Goal: Communication & Community: Answer question/provide support

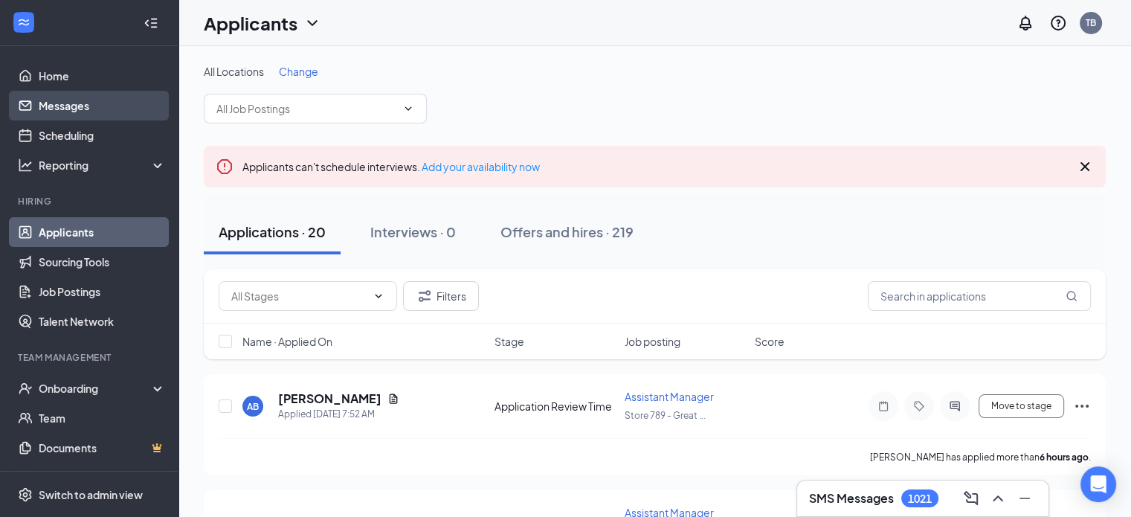
click at [71, 106] on link "Messages" at bounding box center [102, 106] width 127 height 30
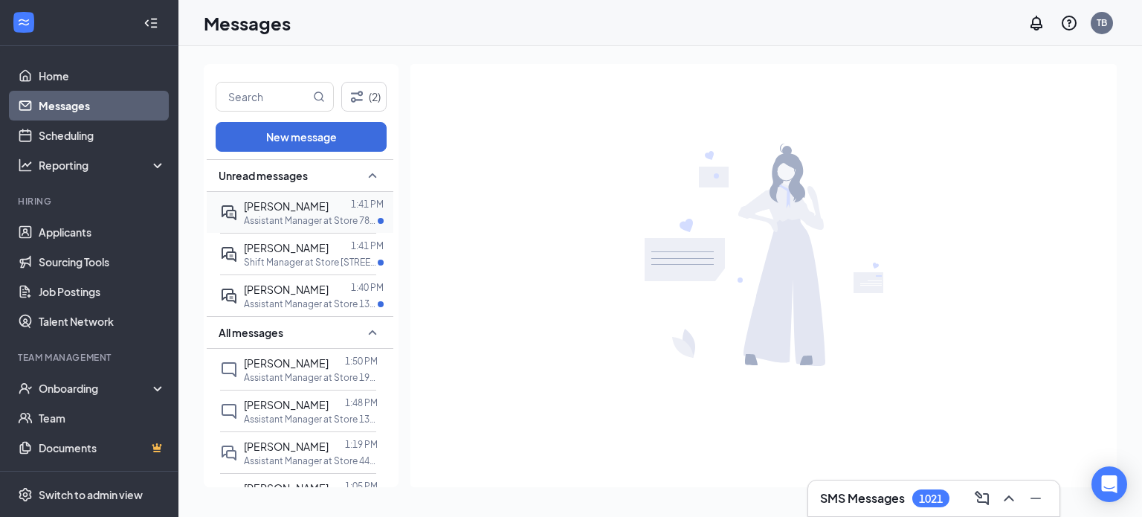
click at [268, 206] on span "[PERSON_NAME]" at bounding box center [286, 205] width 85 height 13
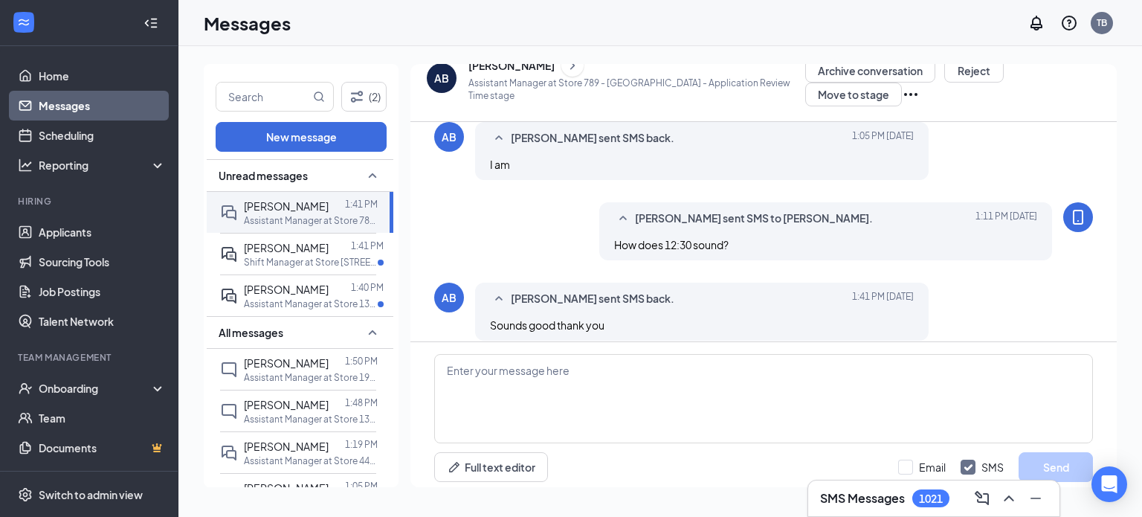
scroll to position [479, 0]
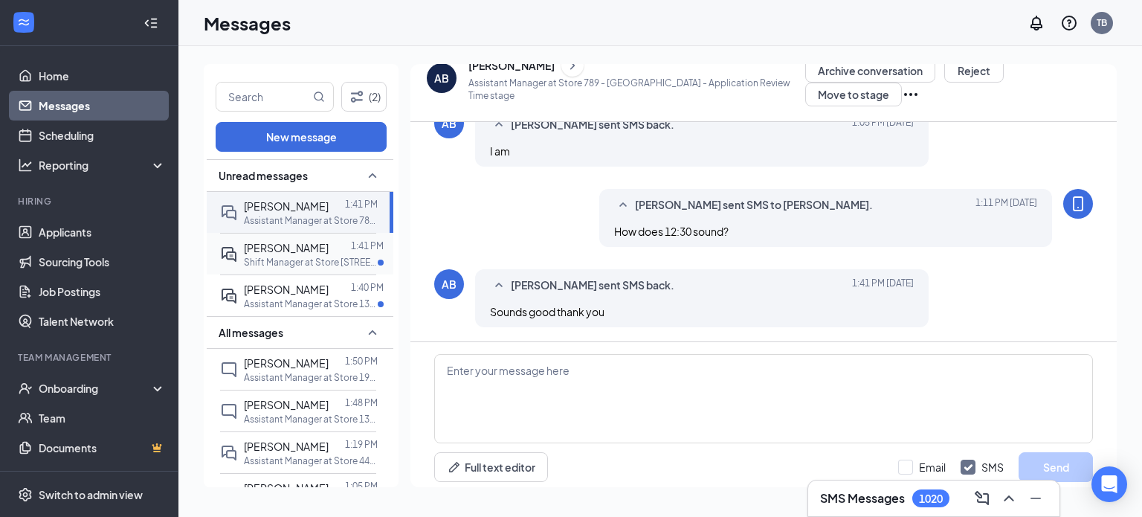
click at [285, 264] on p "Shift Manager at Store [STREET_ADDRESS]" at bounding box center [311, 262] width 134 height 13
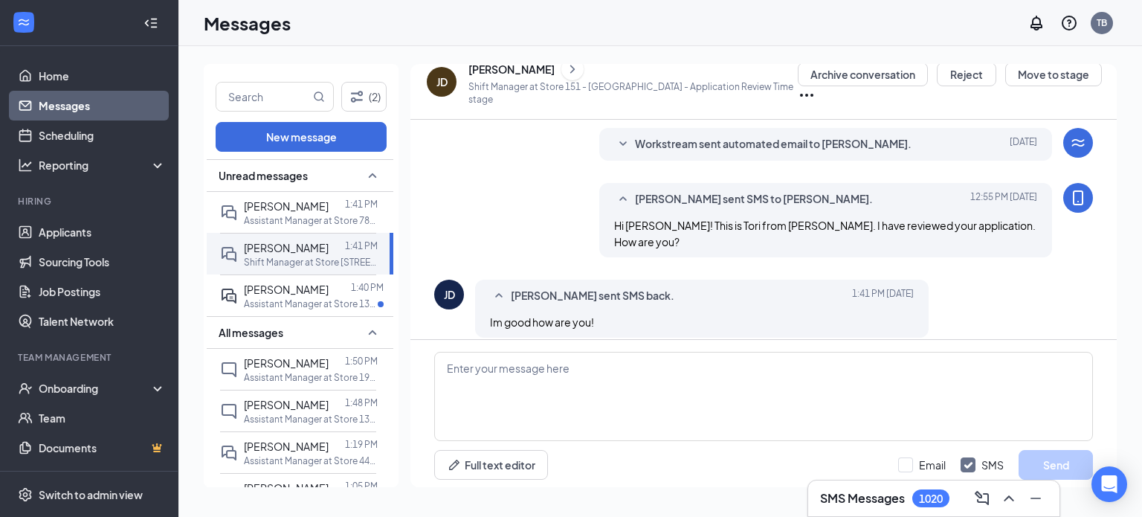
scroll to position [264, 0]
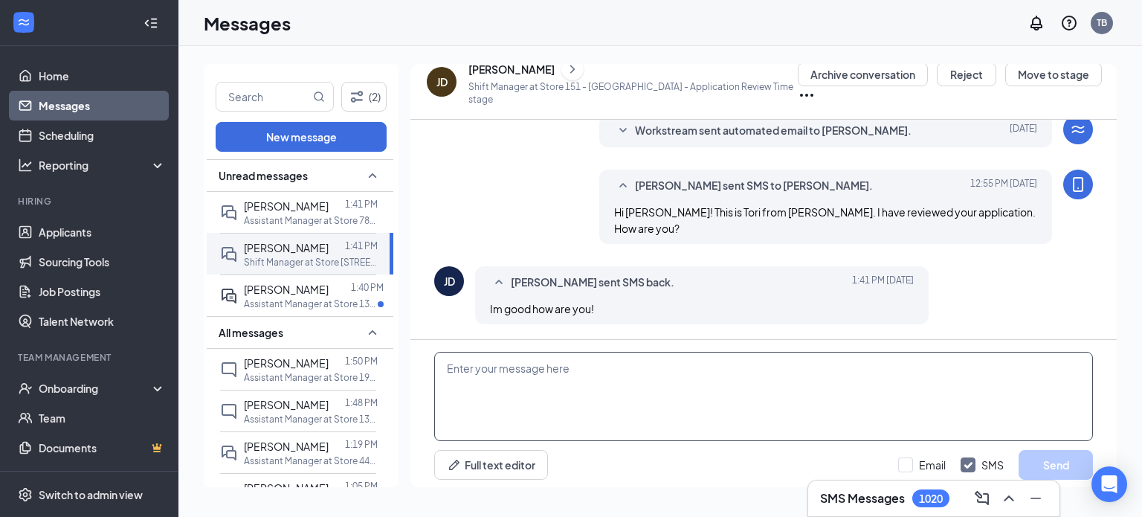
click at [674, 374] on textarea at bounding box center [763, 396] width 659 height 89
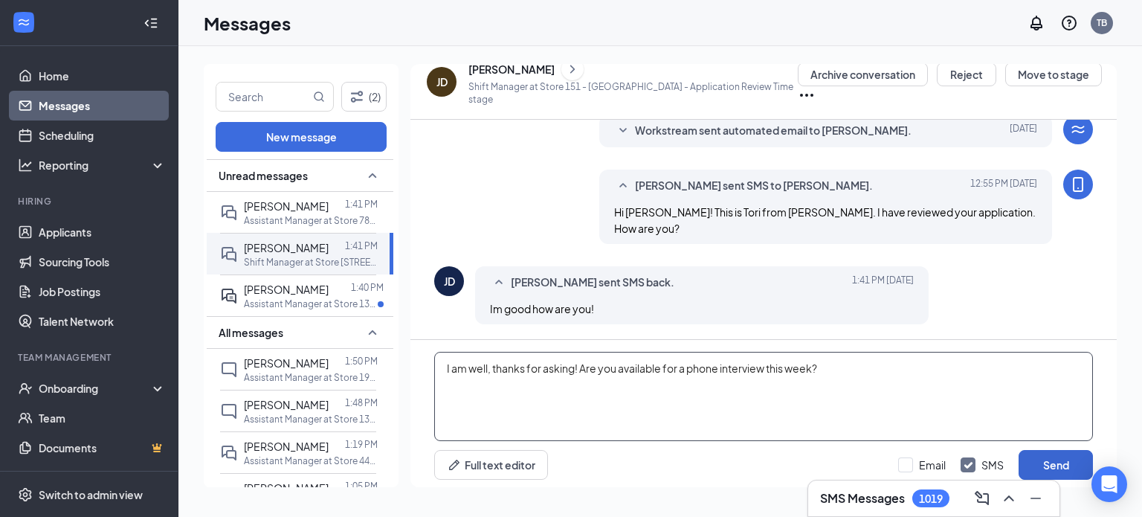
type textarea "I am well, thanks for asking! Are you available for a phone interview this week?"
click at [1067, 468] on button "Send" at bounding box center [1055, 465] width 74 height 30
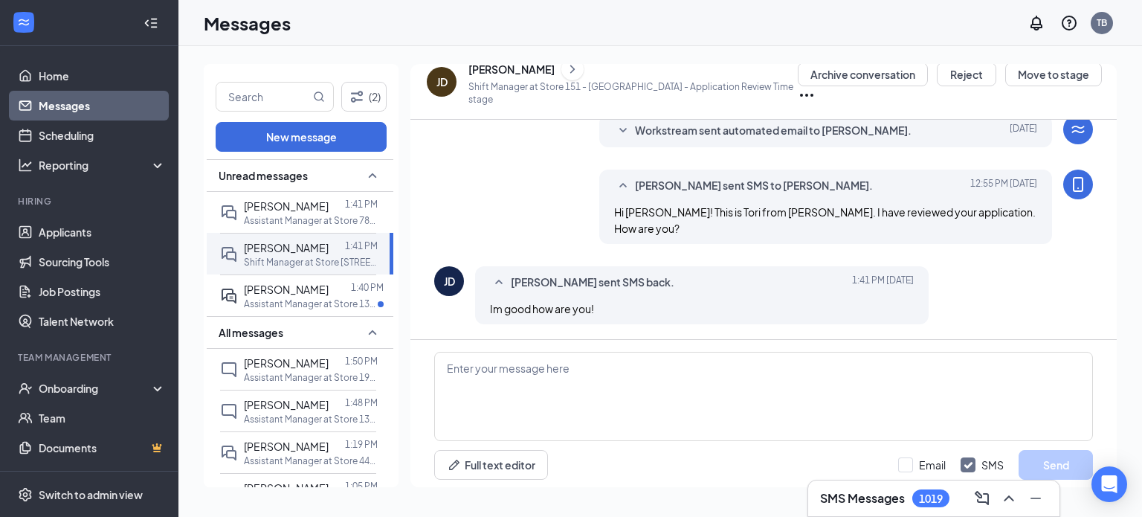
scroll to position [344, 0]
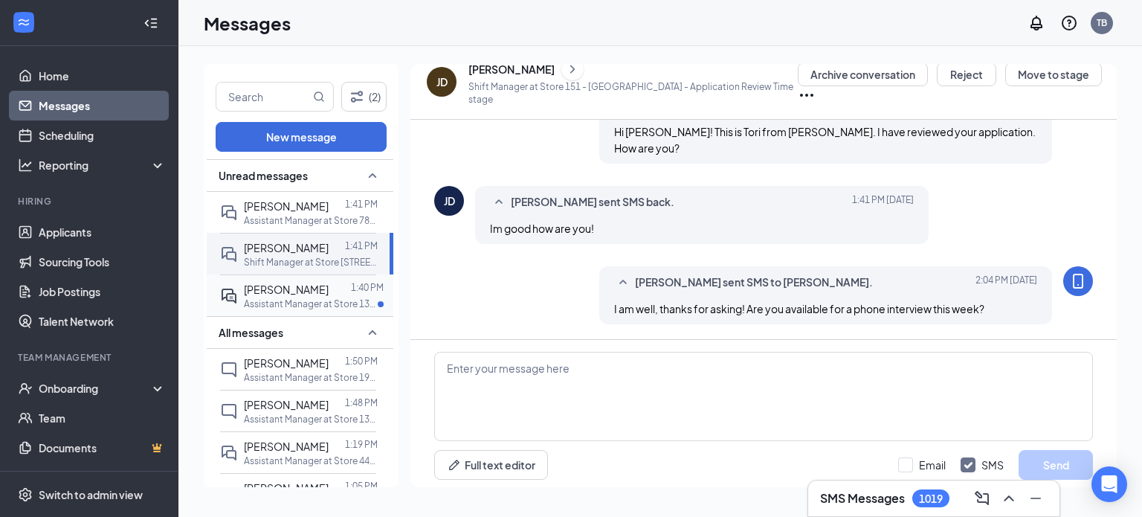
click at [288, 300] on p "Assistant Manager at Store 1374 - [PERSON_NAME]" at bounding box center [311, 303] width 134 height 13
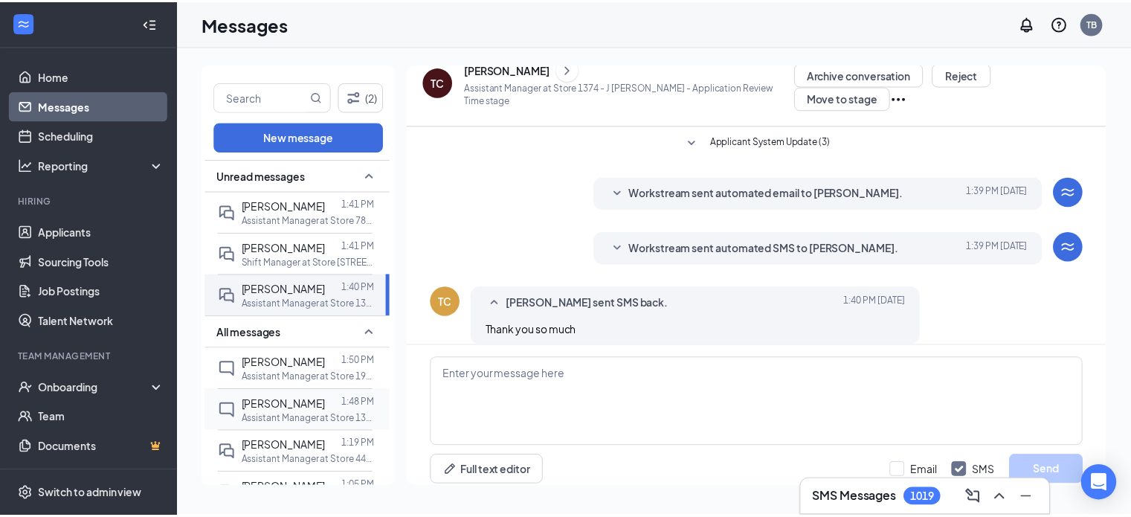
scroll to position [112, 0]
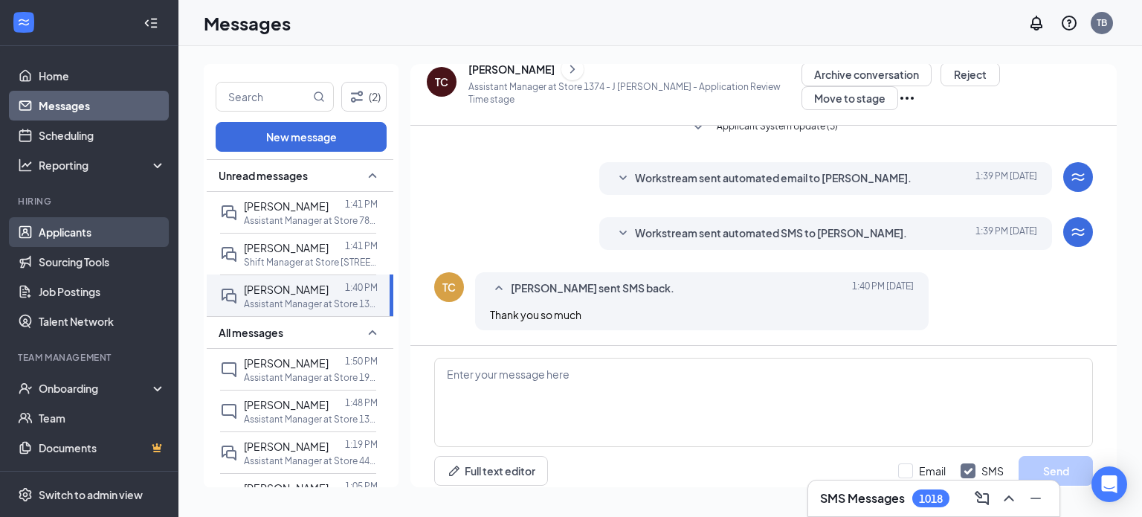
click at [83, 228] on link "Applicants" at bounding box center [102, 232] width 127 height 30
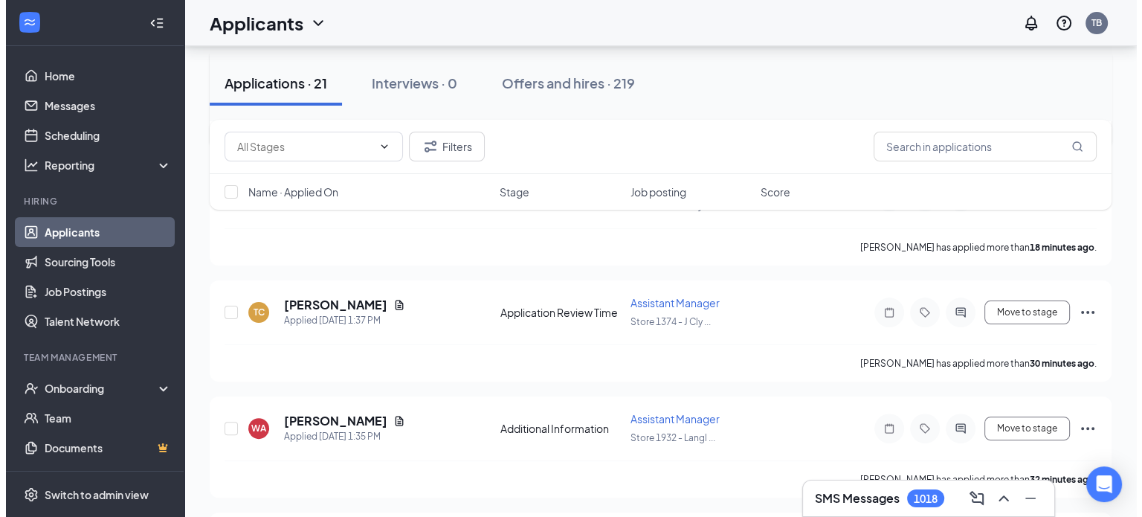
scroll to position [327, 0]
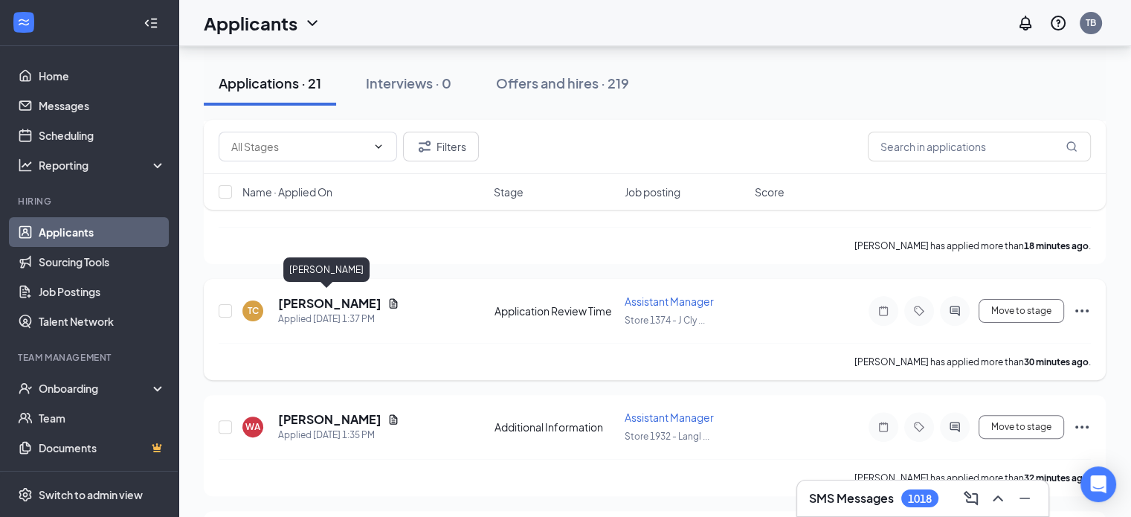
click at [332, 304] on h5 "[PERSON_NAME]" at bounding box center [329, 303] width 103 height 16
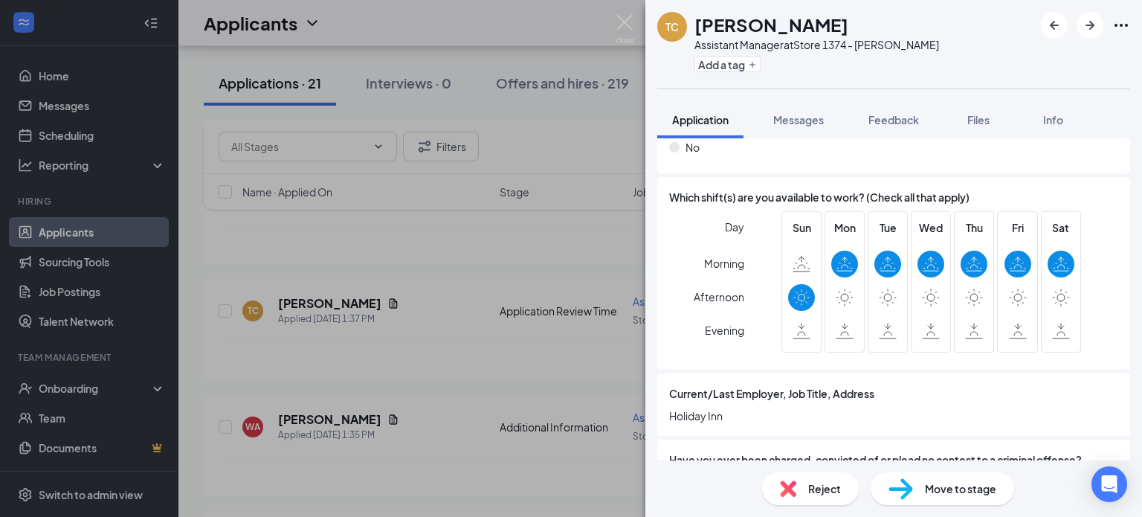
scroll to position [1116, 0]
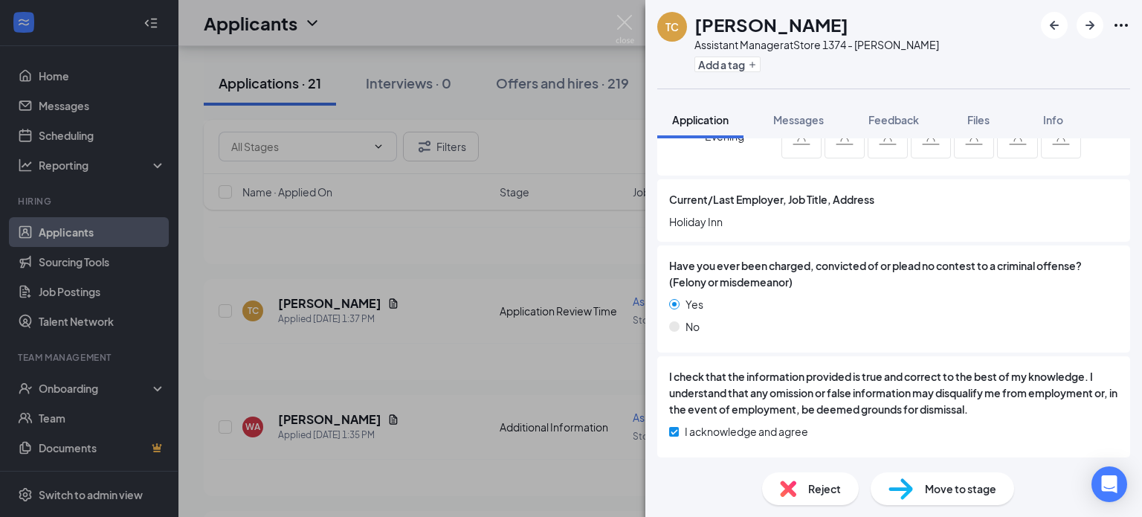
click at [818, 490] on span "Reject" at bounding box center [824, 488] width 33 height 16
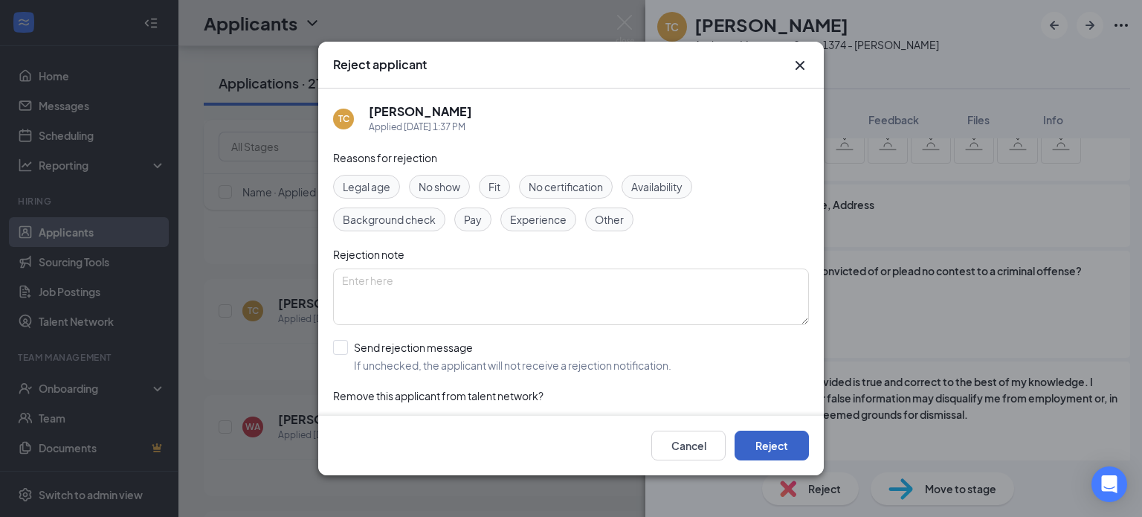
click at [788, 450] on button "Reject" at bounding box center [771, 445] width 74 height 30
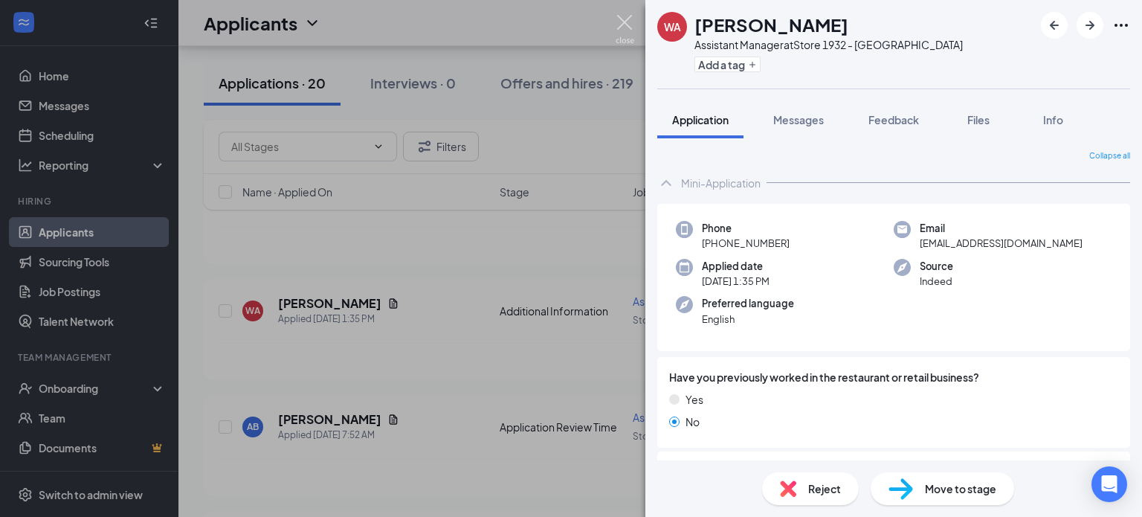
click at [624, 17] on img at bounding box center [625, 29] width 19 height 29
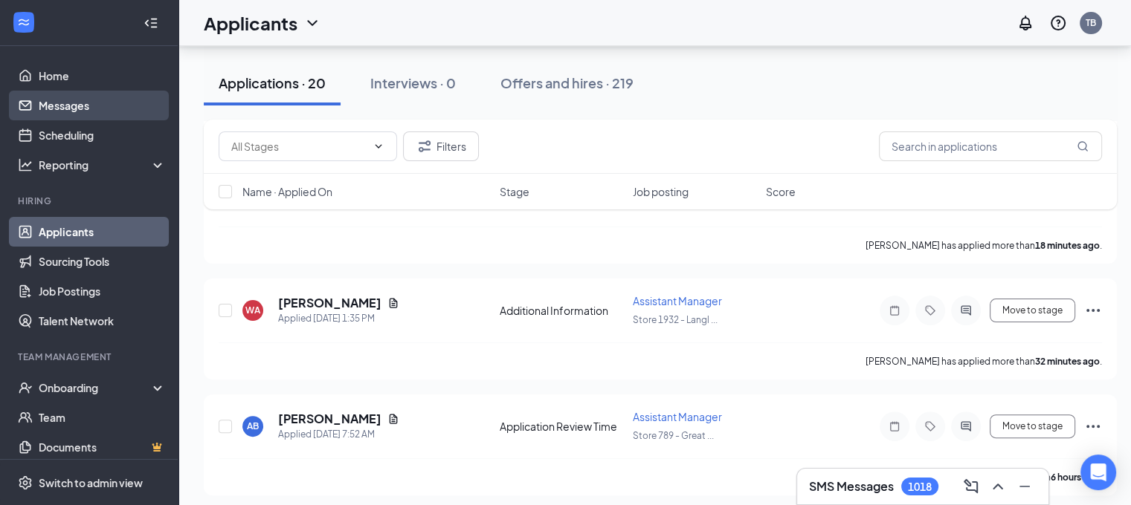
click at [67, 109] on link "Messages" at bounding box center [102, 106] width 127 height 30
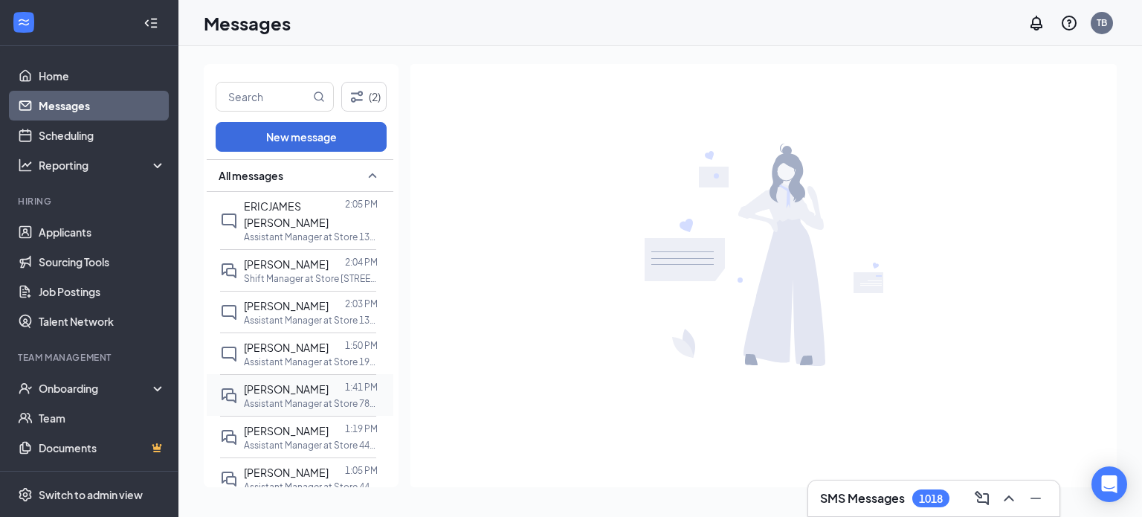
click at [323, 382] on span "[PERSON_NAME]" at bounding box center [286, 388] width 85 height 13
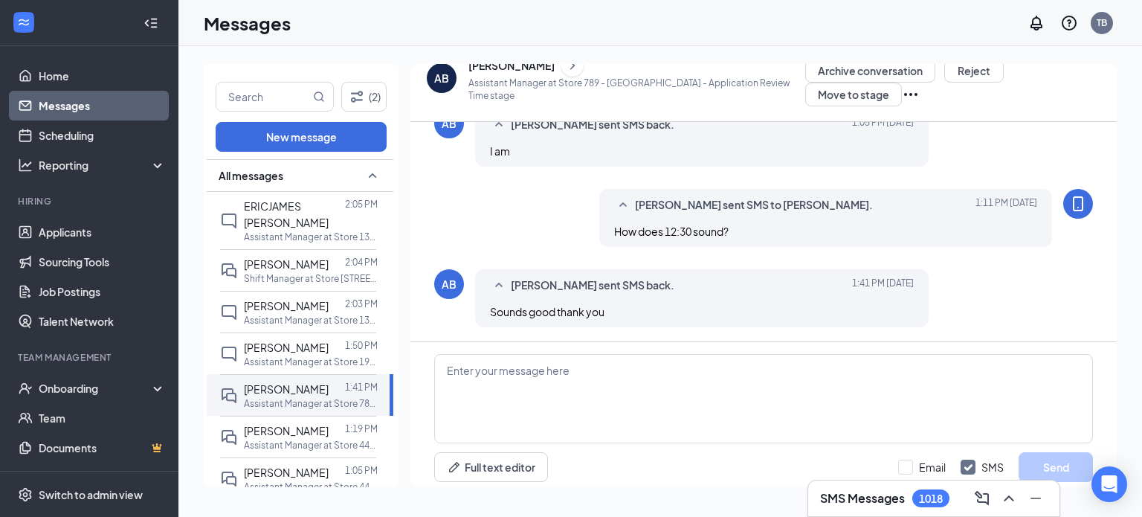
scroll to position [479, 0]
click at [300, 256] on div "[PERSON_NAME]" at bounding box center [286, 264] width 85 height 16
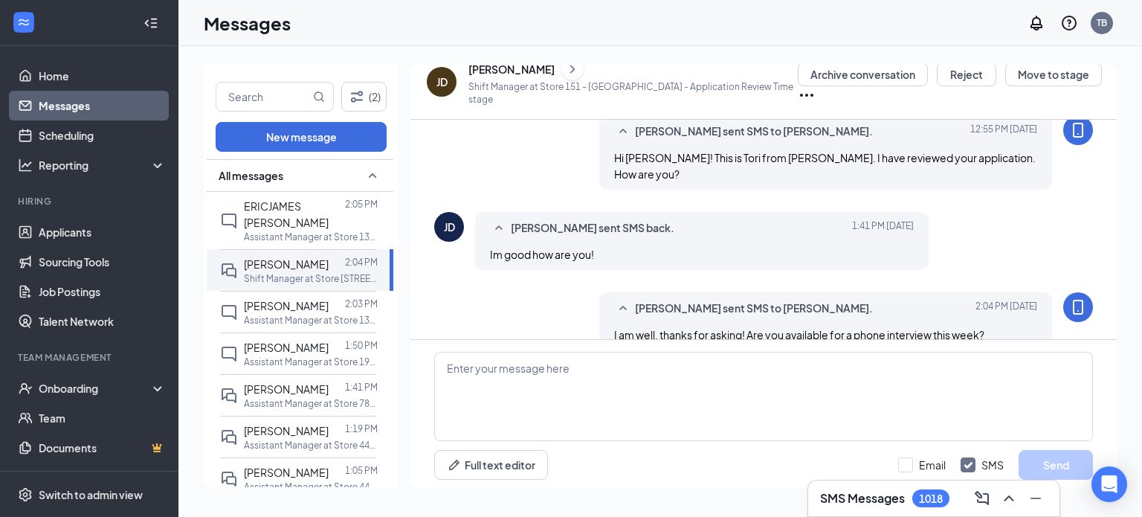
scroll to position [392, 0]
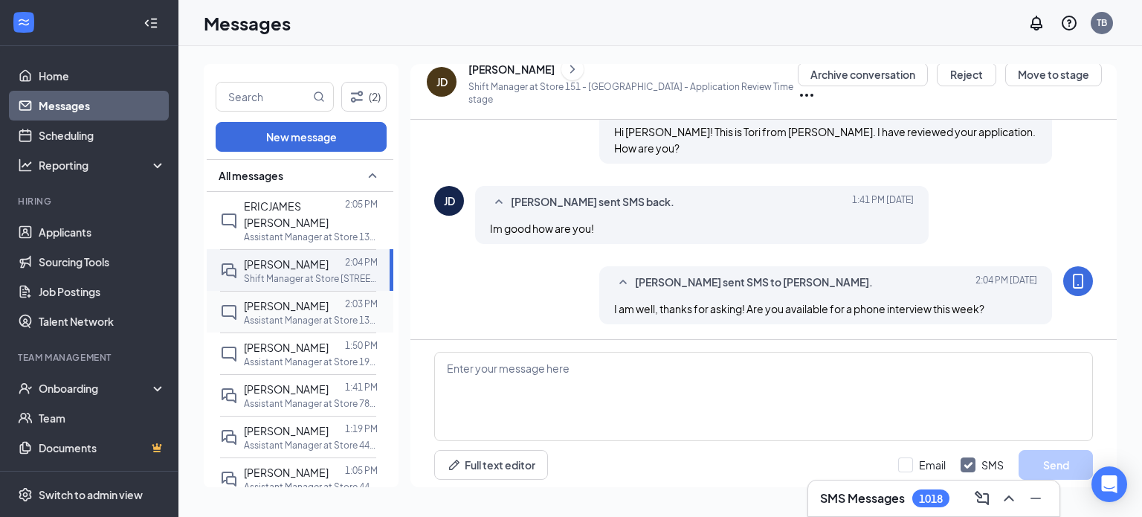
click at [286, 314] on p "Assistant Manager at Store 1374 - [PERSON_NAME]" at bounding box center [311, 320] width 134 height 13
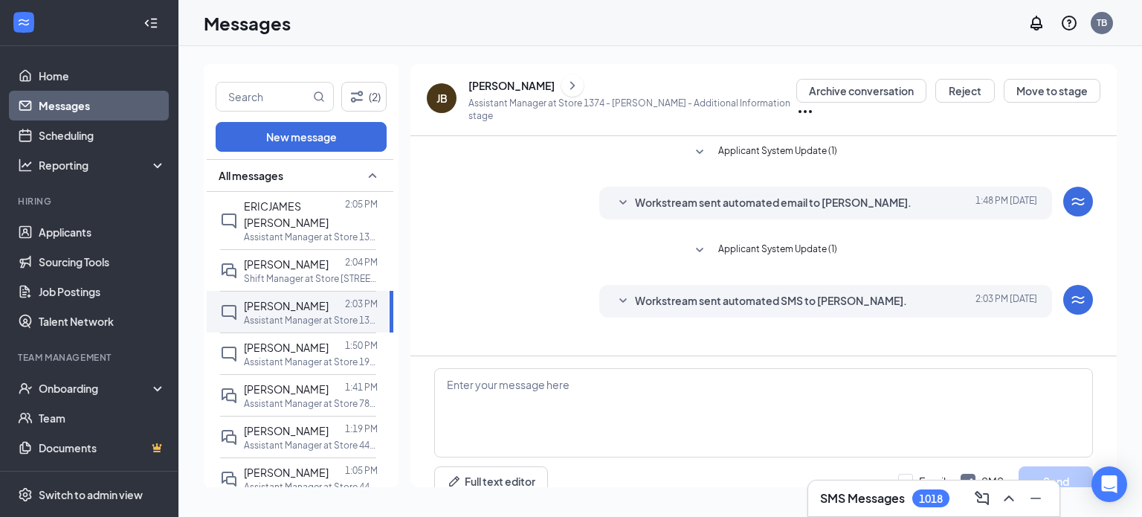
scroll to position [16, 0]
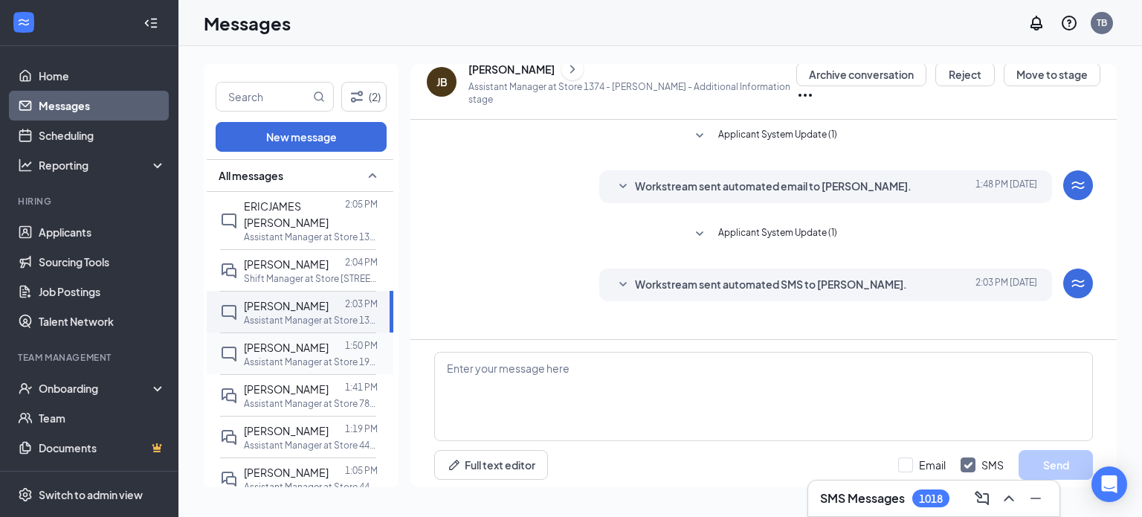
click at [282, 355] on p "Assistant Manager at Store 1932 - [PERSON_NAME]" at bounding box center [311, 361] width 134 height 13
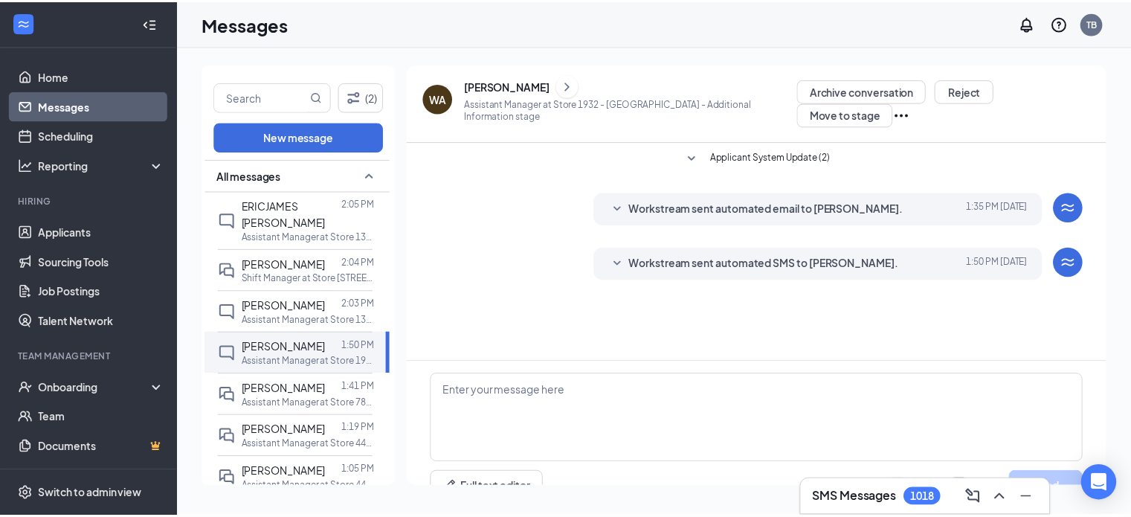
scroll to position [16, 0]
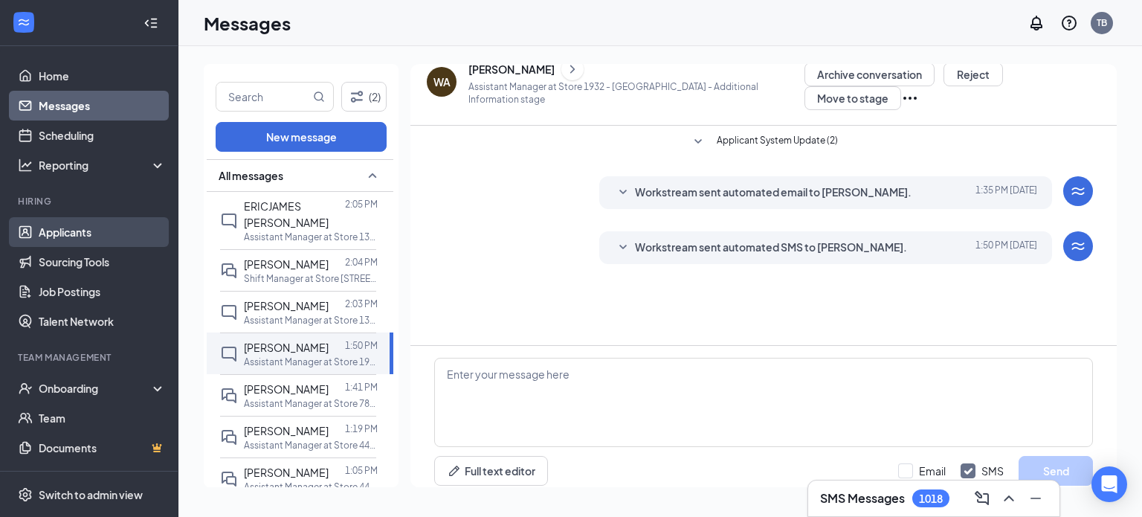
click at [76, 233] on link "Applicants" at bounding box center [102, 232] width 127 height 30
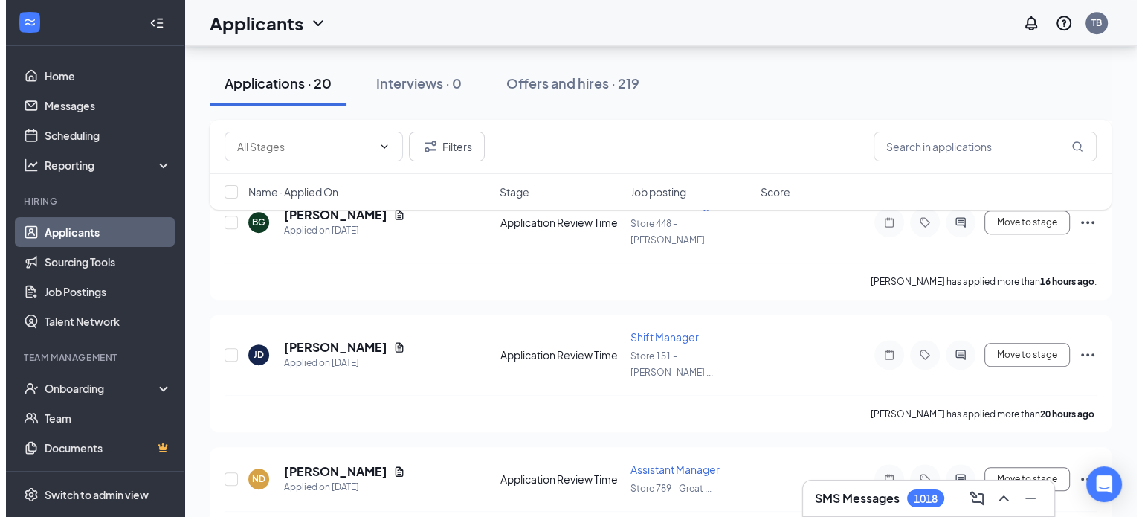
scroll to position [791, 0]
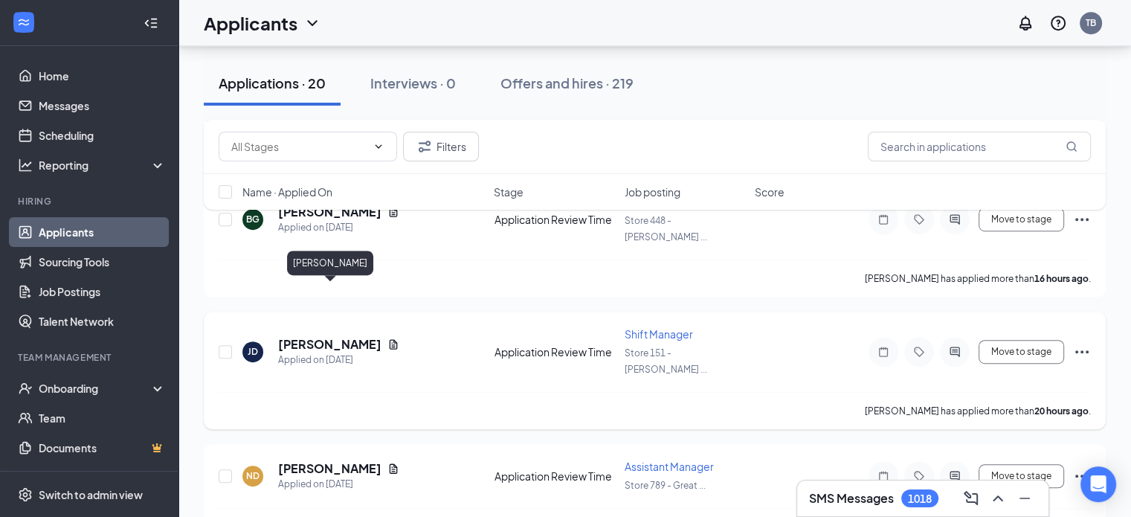
click at [330, 336] on h5 "[PERSON_NAME]" at bounding box center [329, 344] width 103 height 16
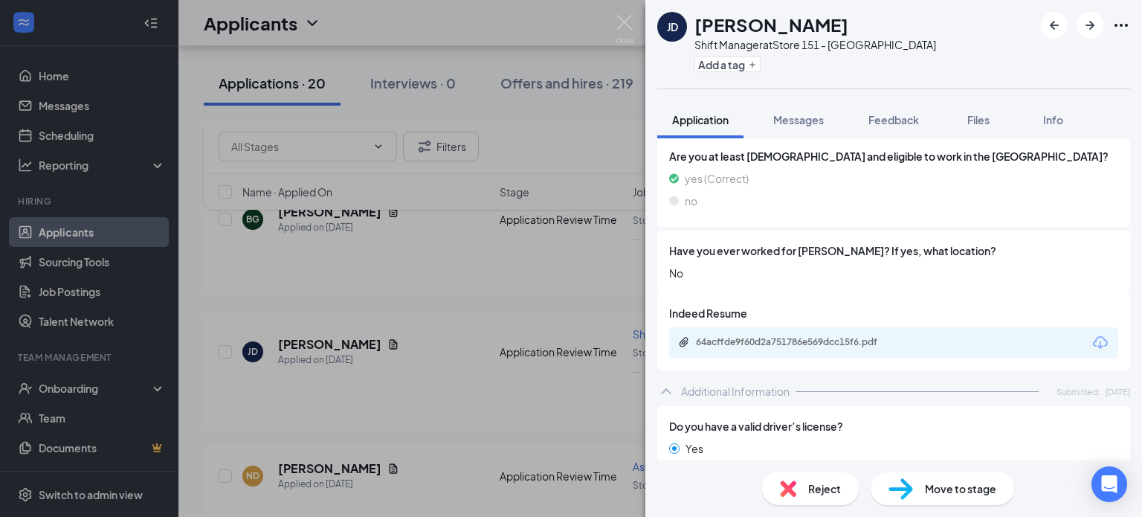
scroll to position [461, 0]
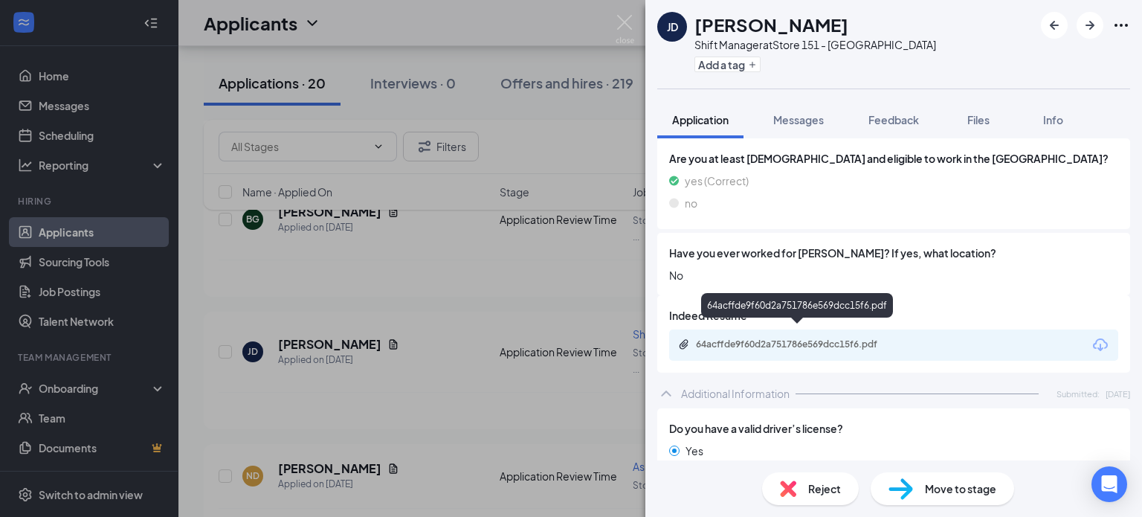
click at [821, 338] on div "64acffde9f60d2a751786e569dcc15f6.pdf" at bounding box center [798, 345] width 241 height 14
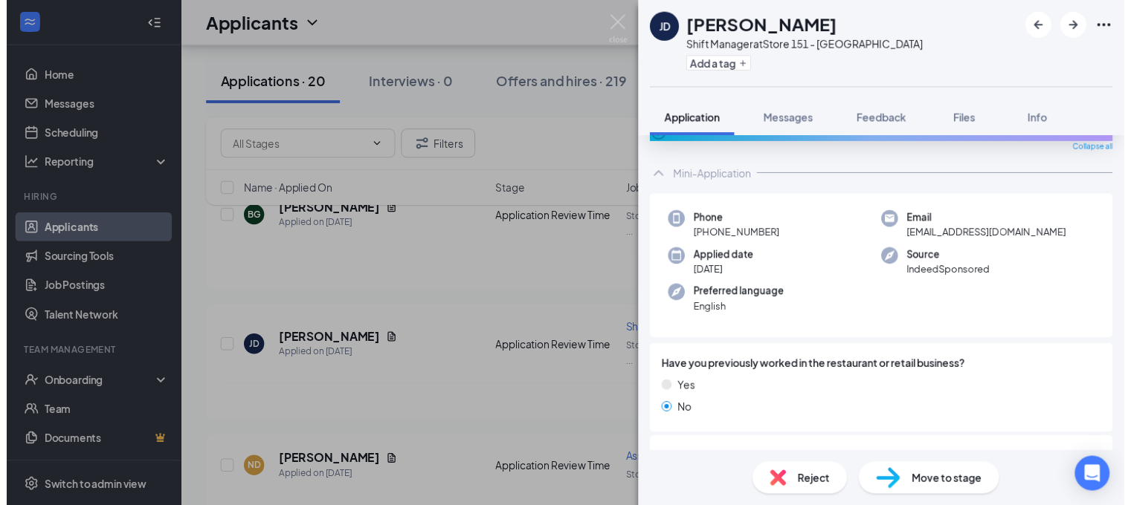
scroll to position [0, 0]
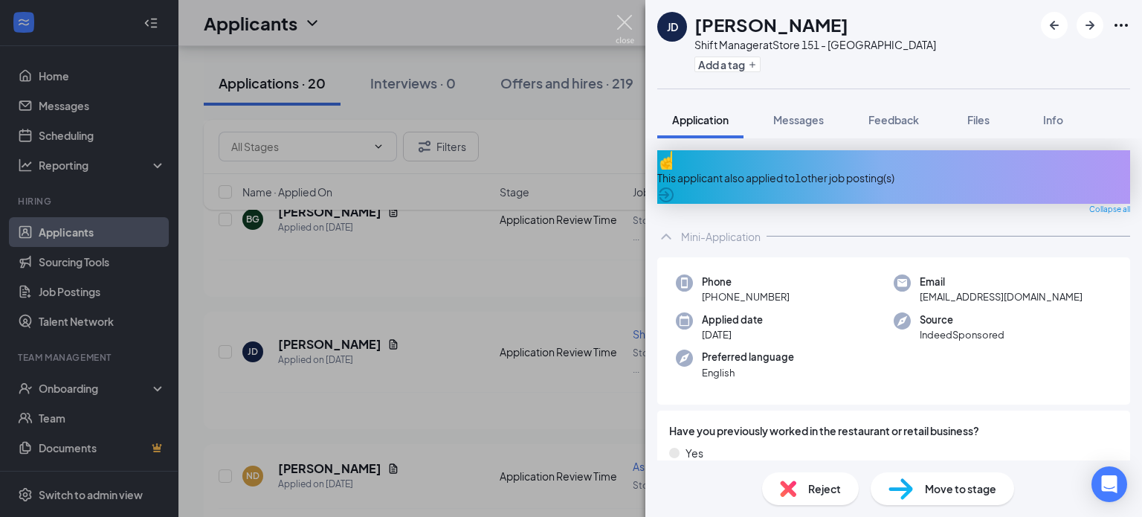
click at [633, 23] on img at bounding box center [625, 29] width 19 height 29
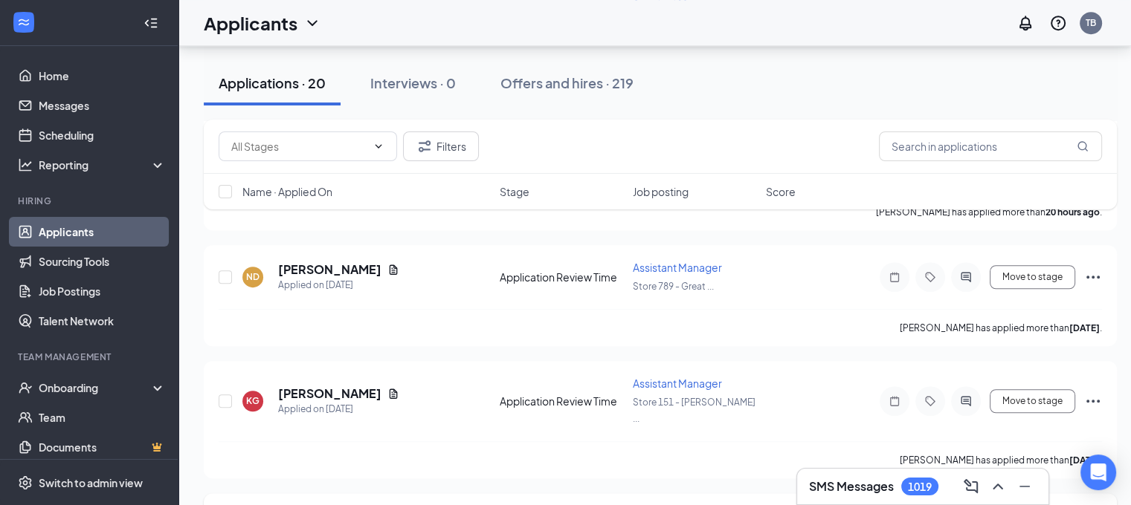
scroll to position [987, 0]
click at [659, 379] on span "Assistant Manager" at bounding box center [677, 385] width 89 height 13
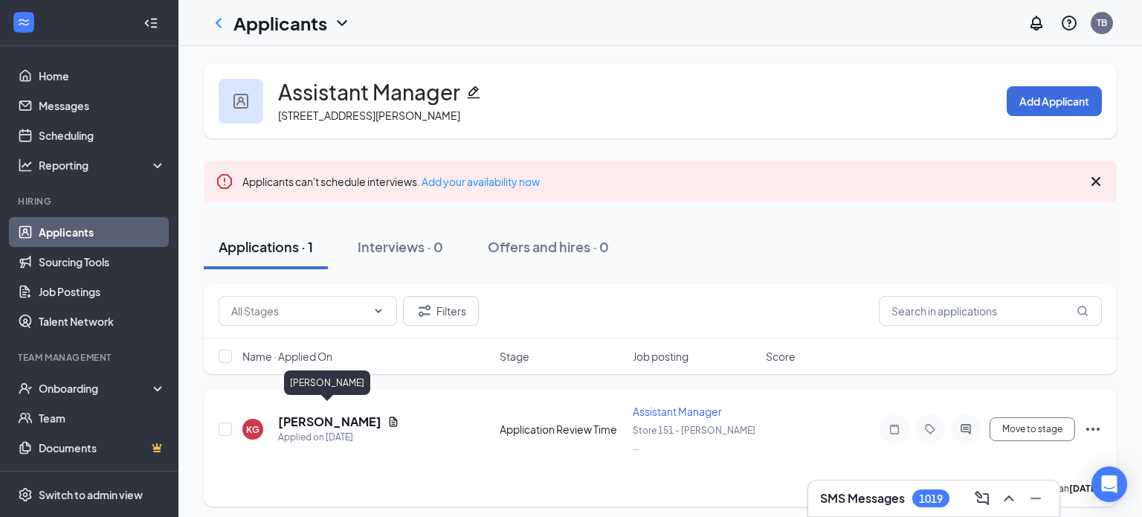
click at [315, 430] on div "Applied on [DATE]" at bounding box center [338, 437] width 121 height 15
click at [322, 430] on div "Applied on [DATE]" at bounding box center [338, 437] width 121 height 15
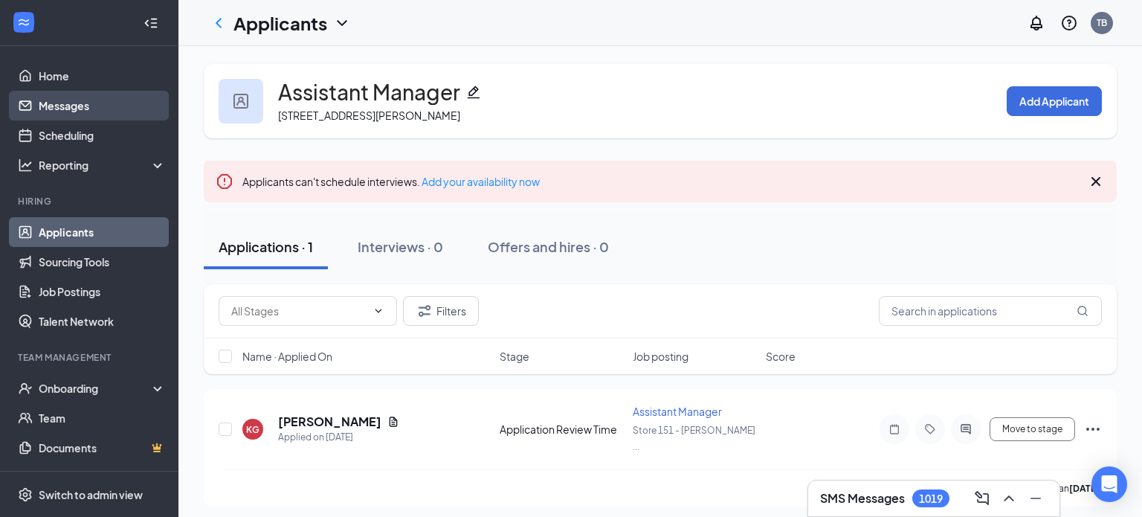
click at [83, 109] on link "Messages" at bounding box center [102, 106] width 127 height 30
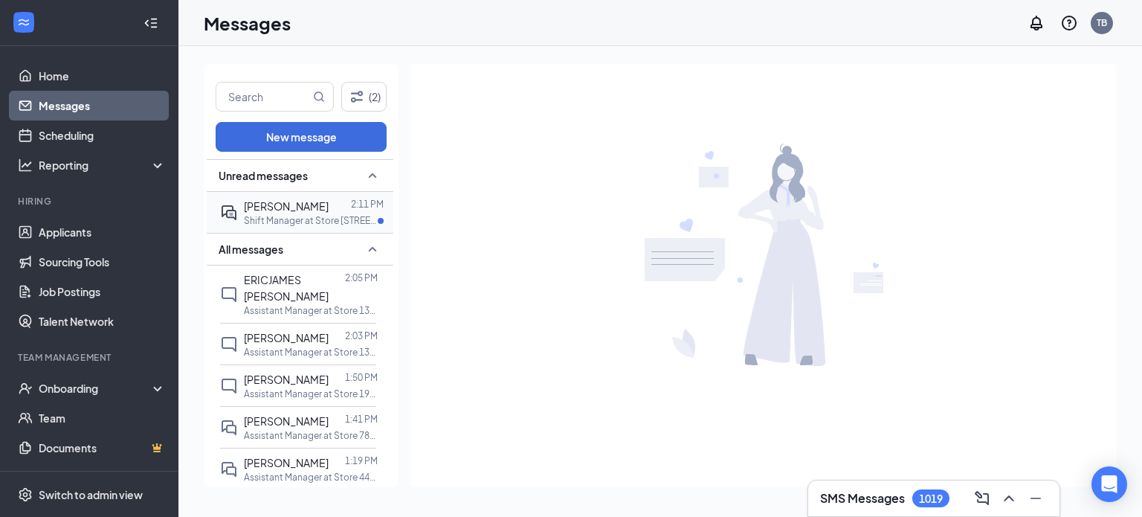
click at [321, 213] on div "[PERSON_NAME]" at bounding box center [286, 206] width 85 height 16
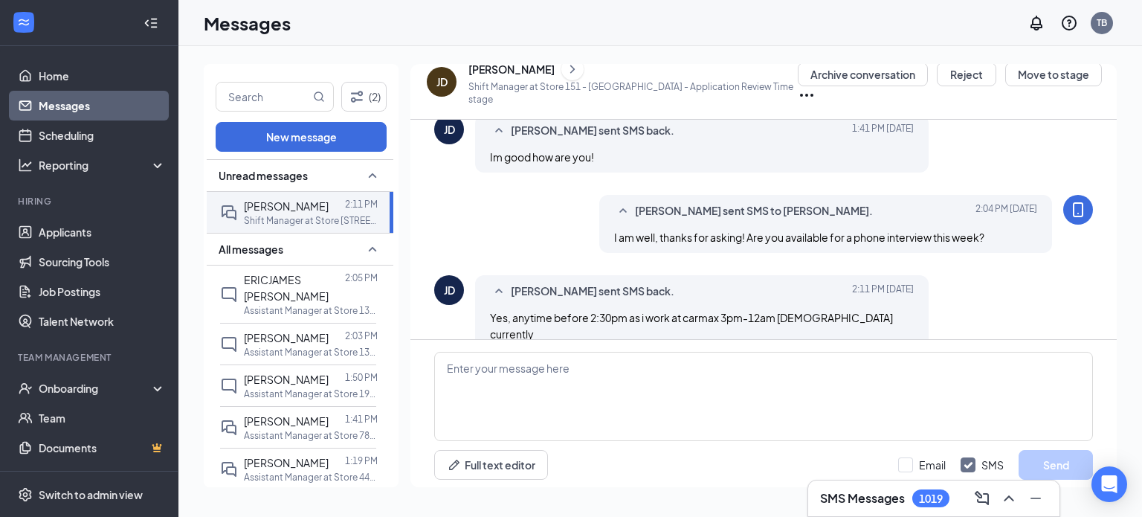
scroll to position [428, 0]
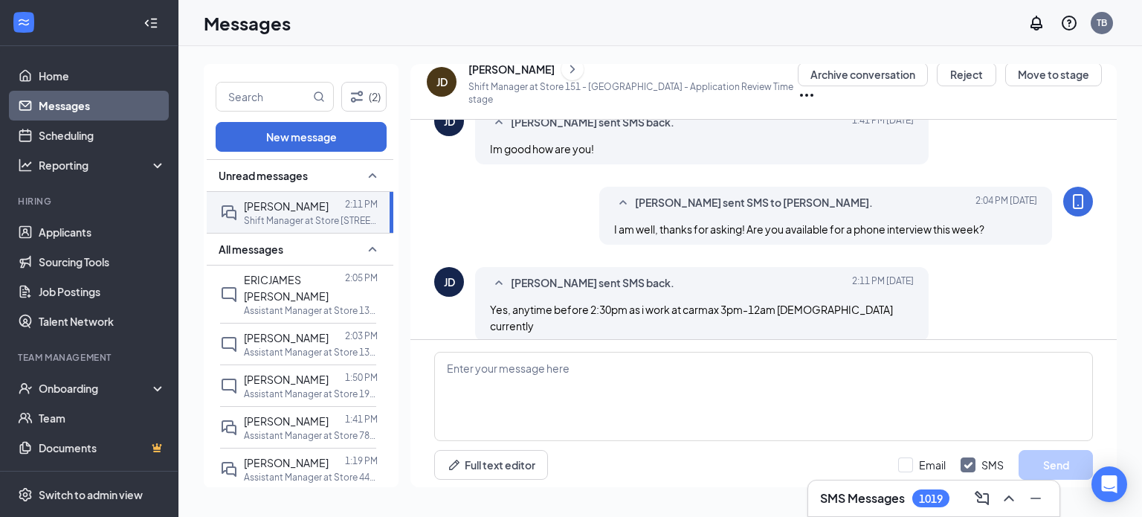
click at [494, 74] on div "[PERSON_NAME]" at bounding box center [511, 69] width 86 height 15
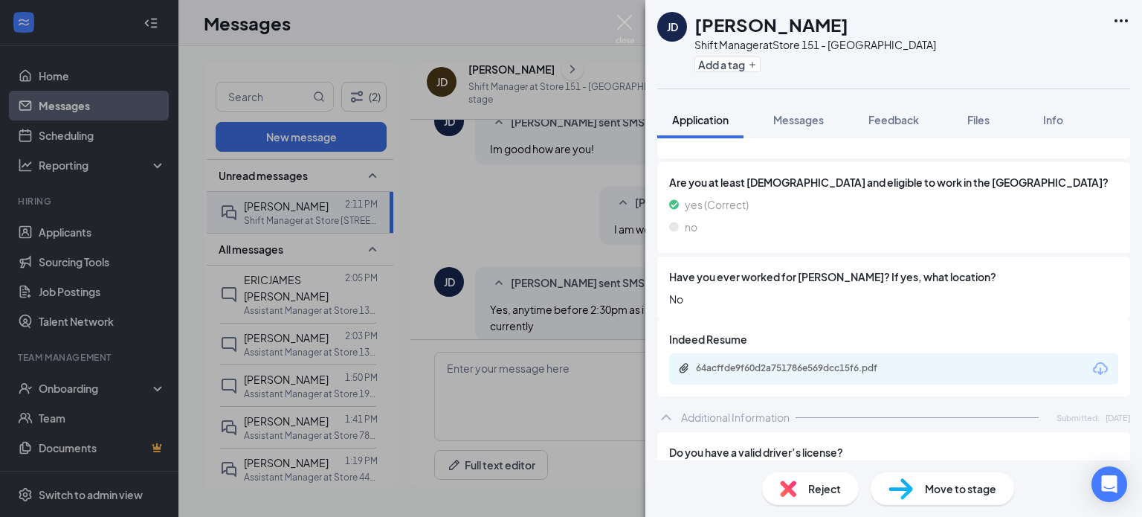
scroll to position [438, 0]
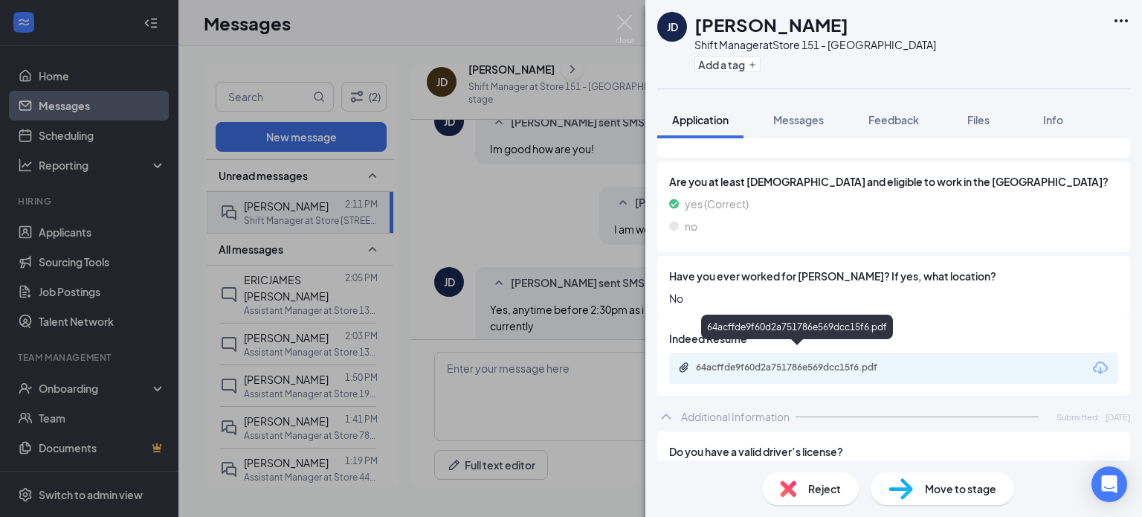
click at [757, 361] on div "64acffde9f60d2a751786e569dcc15f6.pdf" at bounding box center [800, 367] width 208 height 12
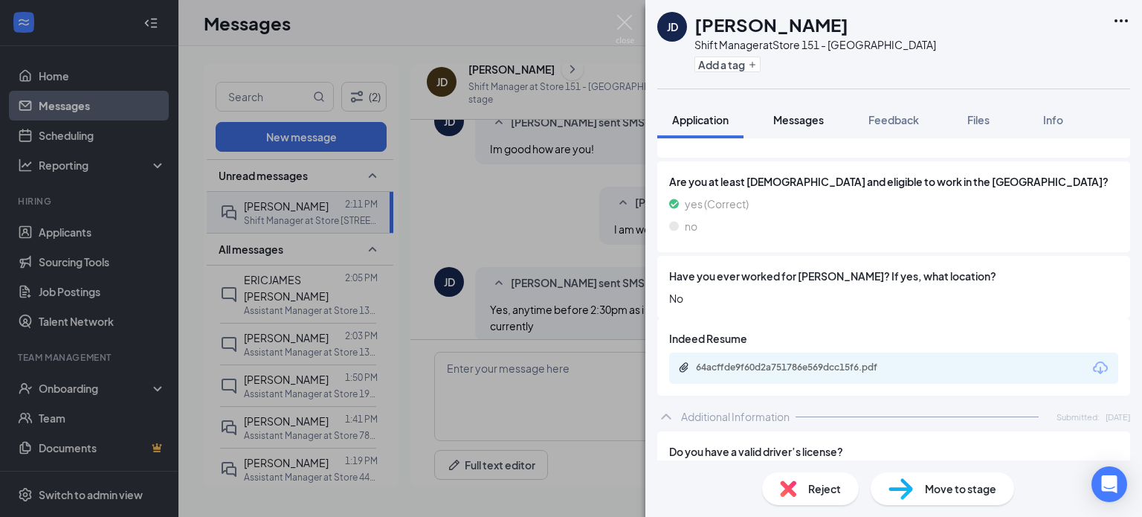
click at [806, 114] on span "Messages" at bounding box center [798, 119] width 51 height 13
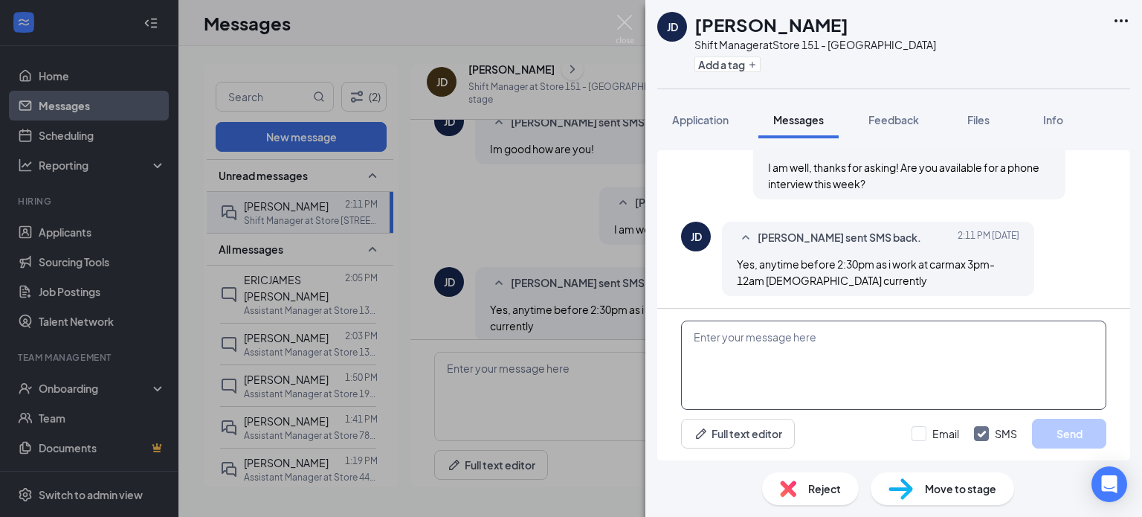
scroll to position [612, 0]
click at [828, 374] on textarea at bounding box center [893, 364] width 425 height 89
click at [808, 376] on textarea at bounding box center [893, 364] width 425 height 89
type textarea "Y"
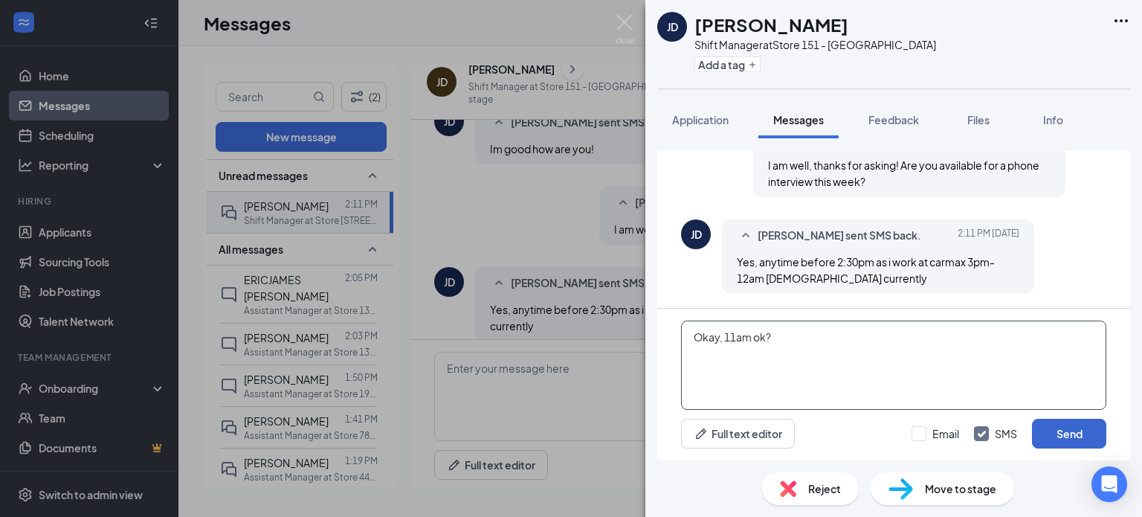
type textarea "Okay, 11am ok?"
click at [1054, 438] on button "Send" at bounding box center [1069, 434] width 74 height 30
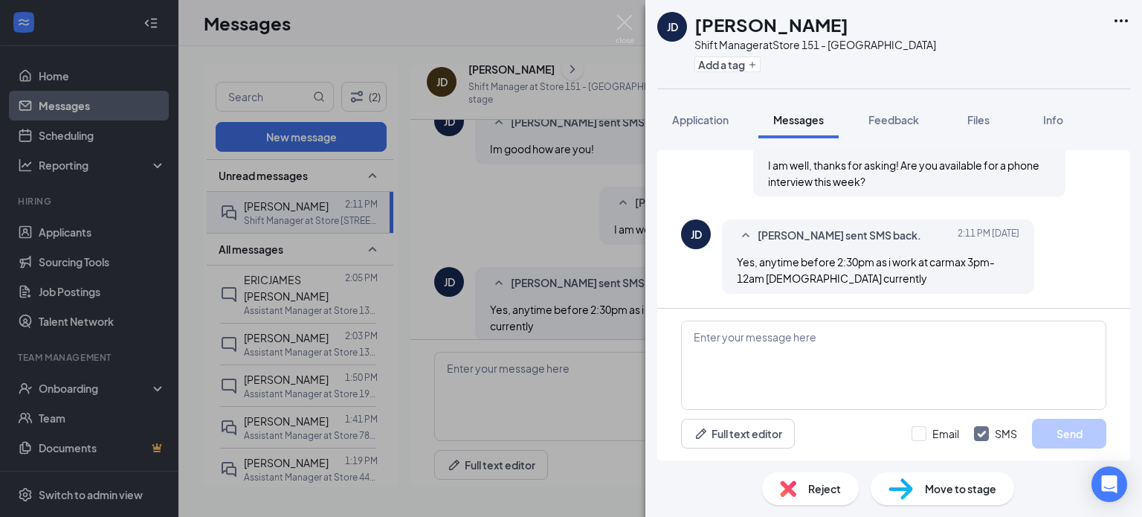
scroll to position [707, 0]
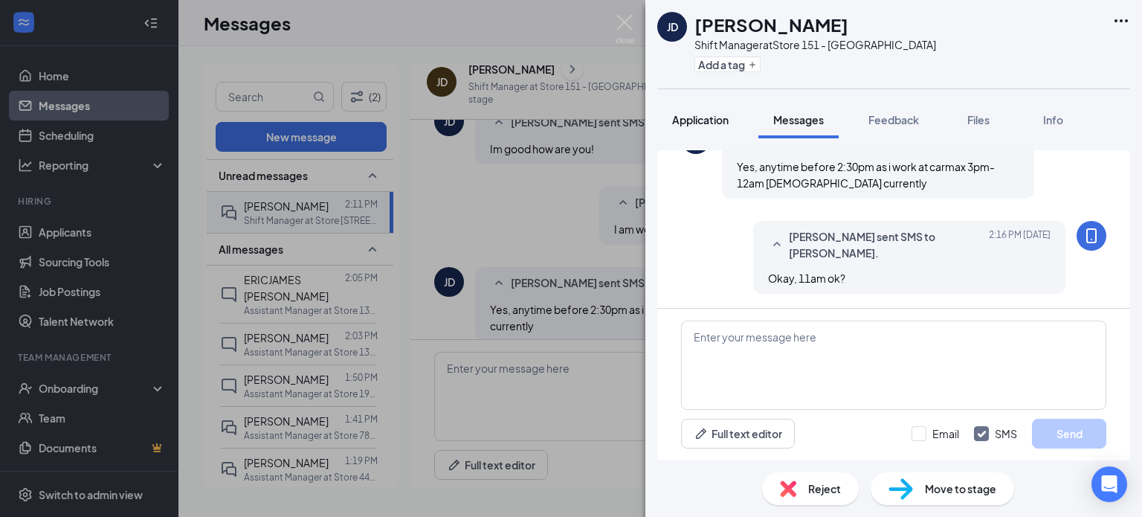
click at [706, 107] on button "Application" at bounding box center [700, 119] width 86 height 37
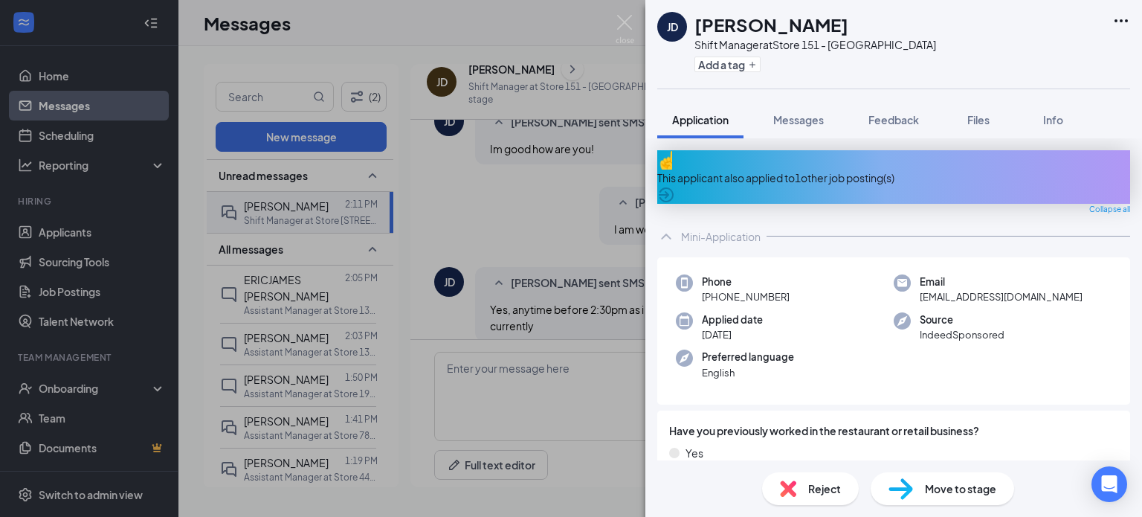
click at [1009, 169] on div "This applicant also applied to 1 other job posting(s)" at bounding box center [893, 177] width 473 height 16
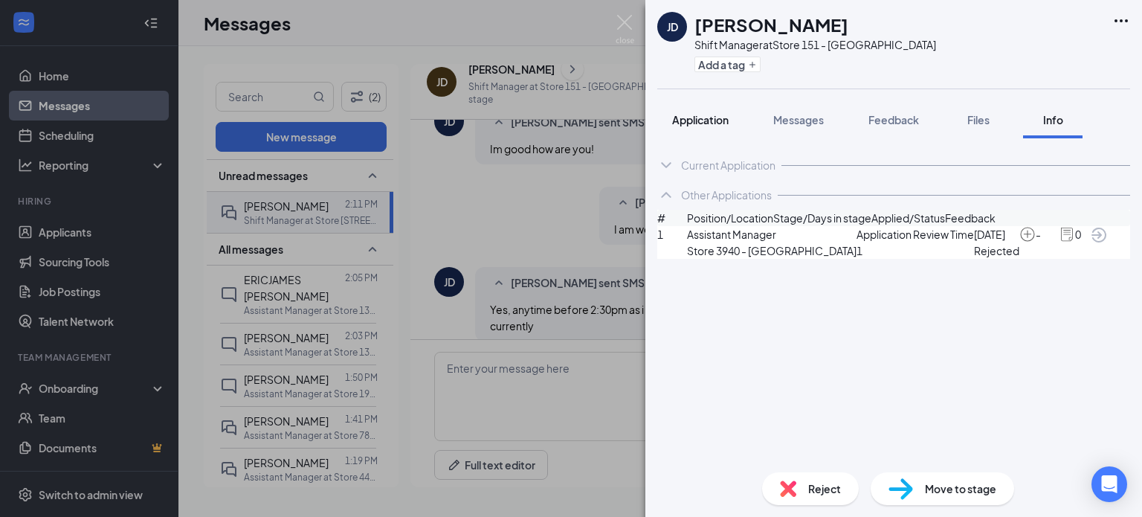
click at [705, 129] on button "Application" at bounding box center [700, 119] width 86 height 37
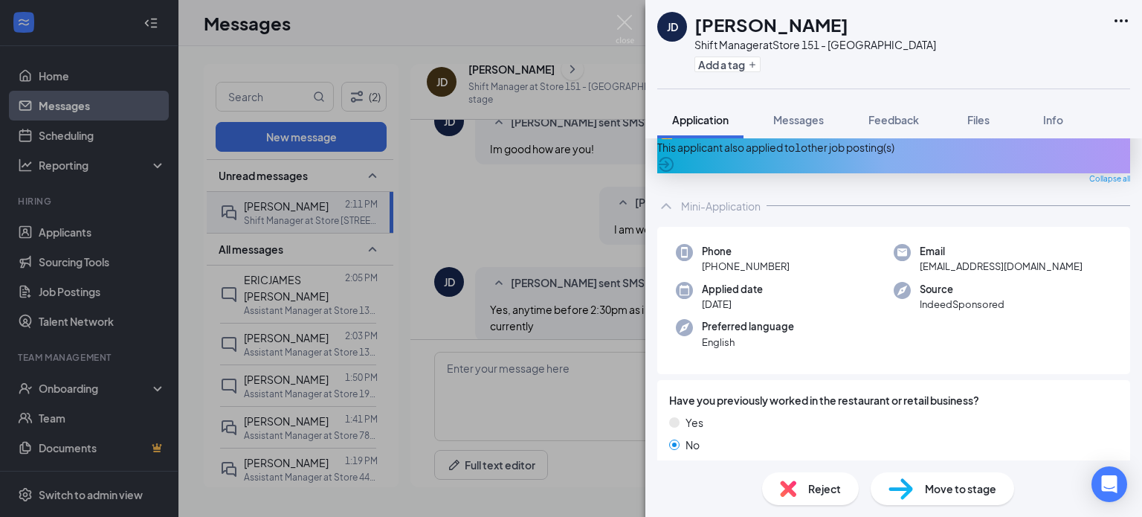
scroll to position [30, 0]
click at [626, 24] on img at bounding box center [625, 29] width 19 height 29
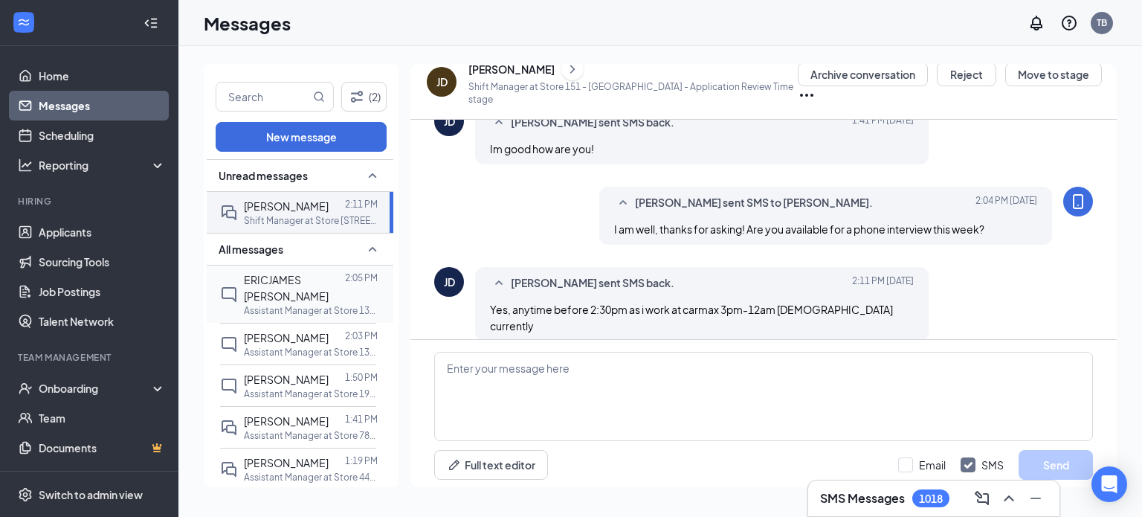
click at [306, 273] on span "ERICJAMES [PERSON_NAME]" at bounding box center [286, 288] width 85 height 30
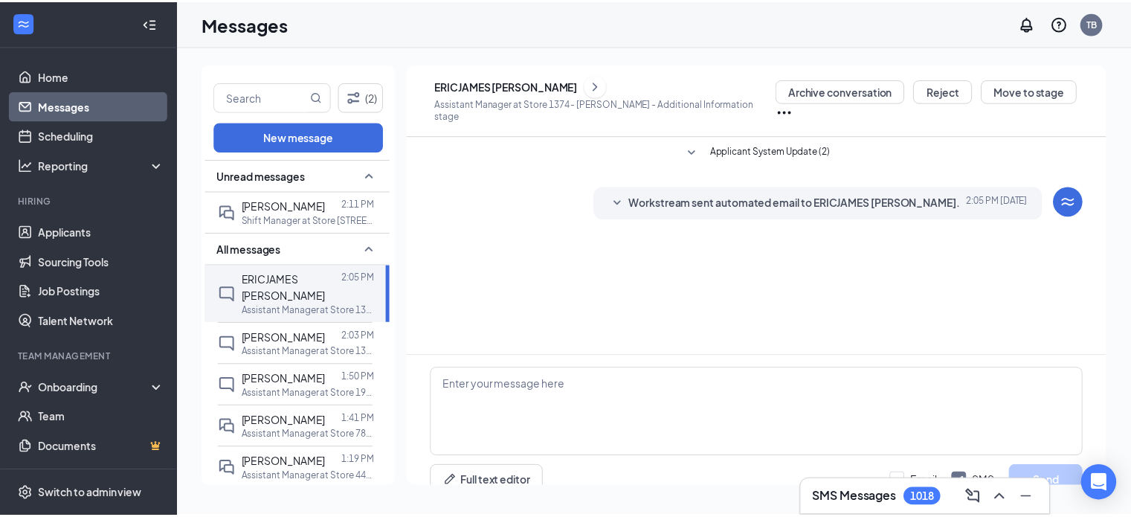
scroll to position [16, 0]
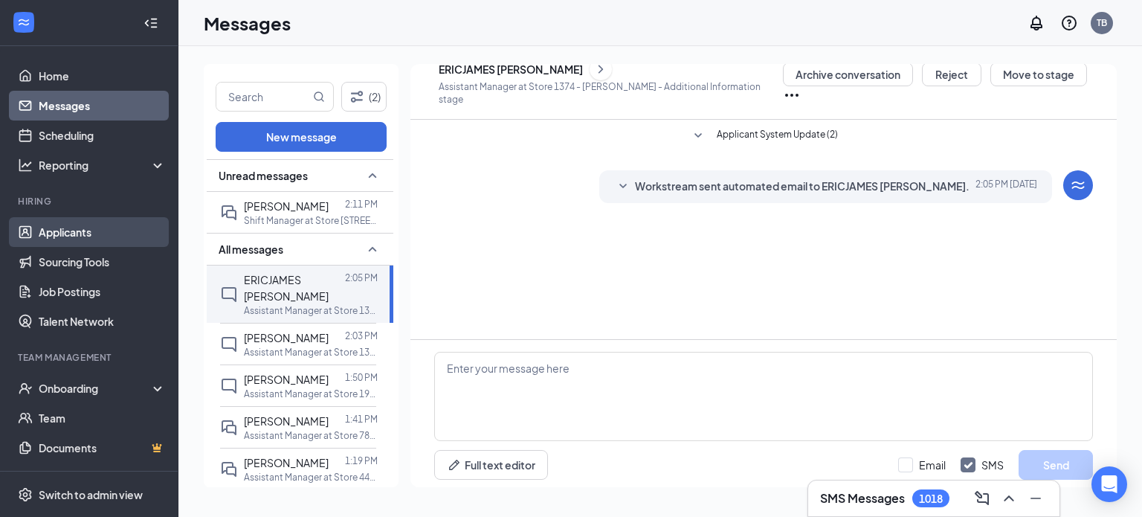
click at [54, 232] on link "Applicants" at bounding box center [102, 232] width 127 height 30
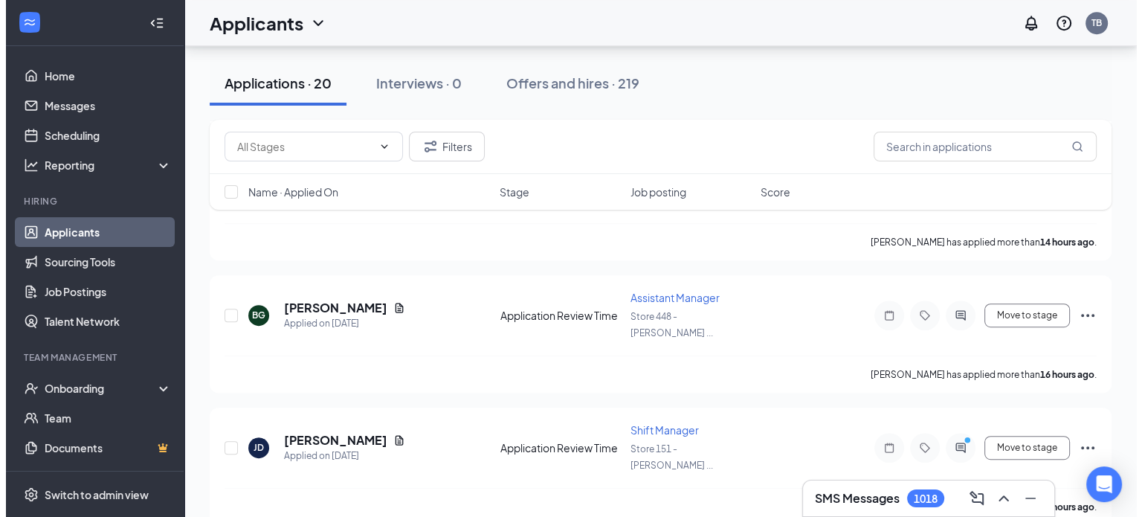
scroll to position [746, 0]
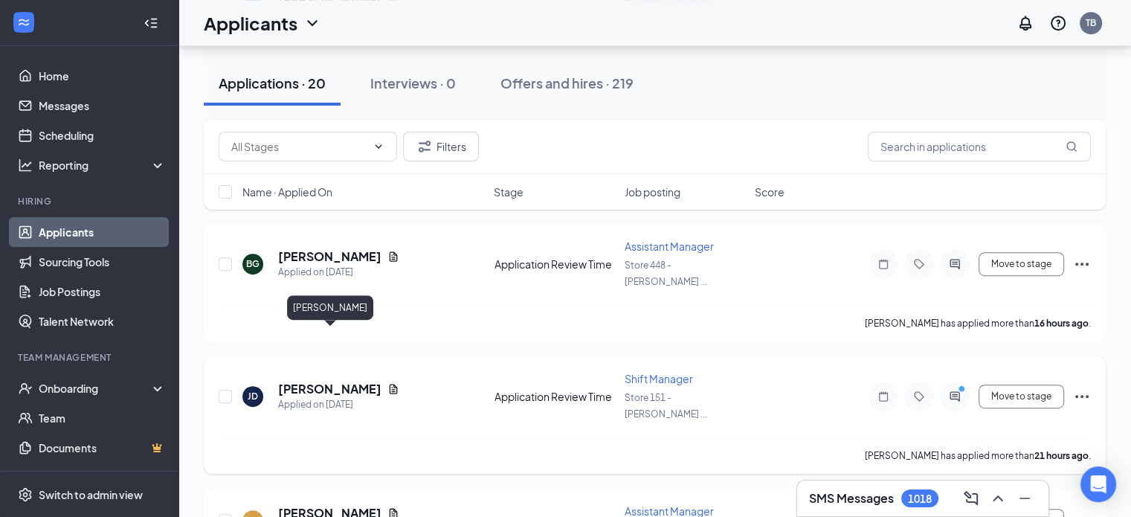
click at [365, 381] on h5 "[PERSON_NAME]" at bounding box center [329, 389] width 103 height 16
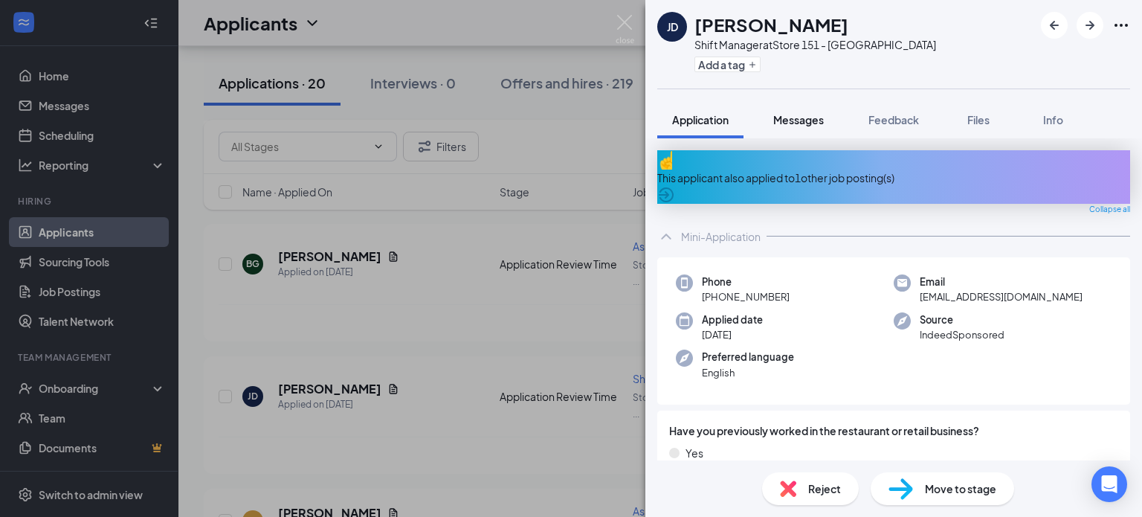
click at [829, 121] on button "Messages" at bounding box center [798, 119] width 80 height 37
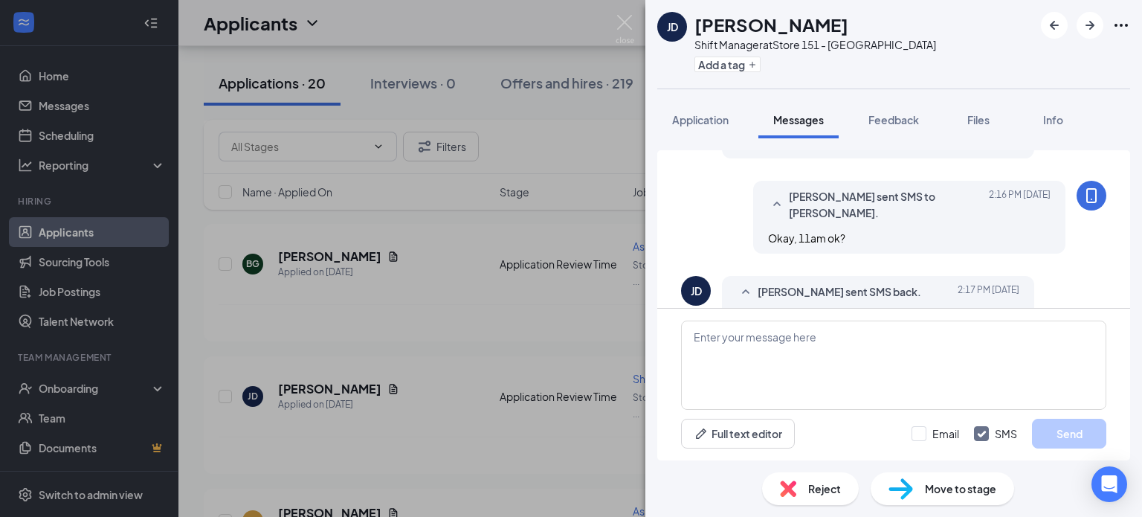
scroll to position [647, 0]
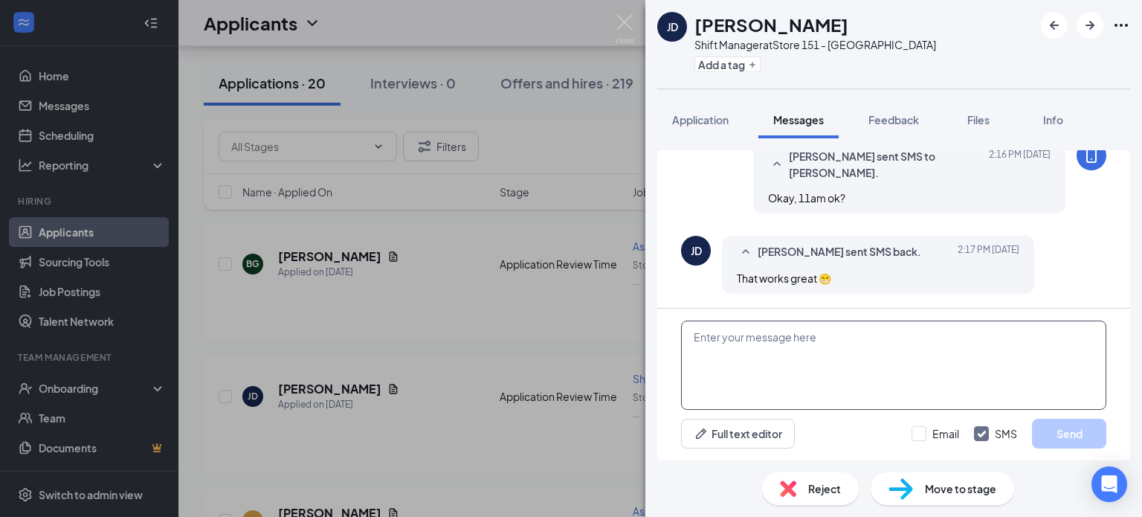
click at [842, 358] on textarea at bounding box center [893, 364] width 425 height 89
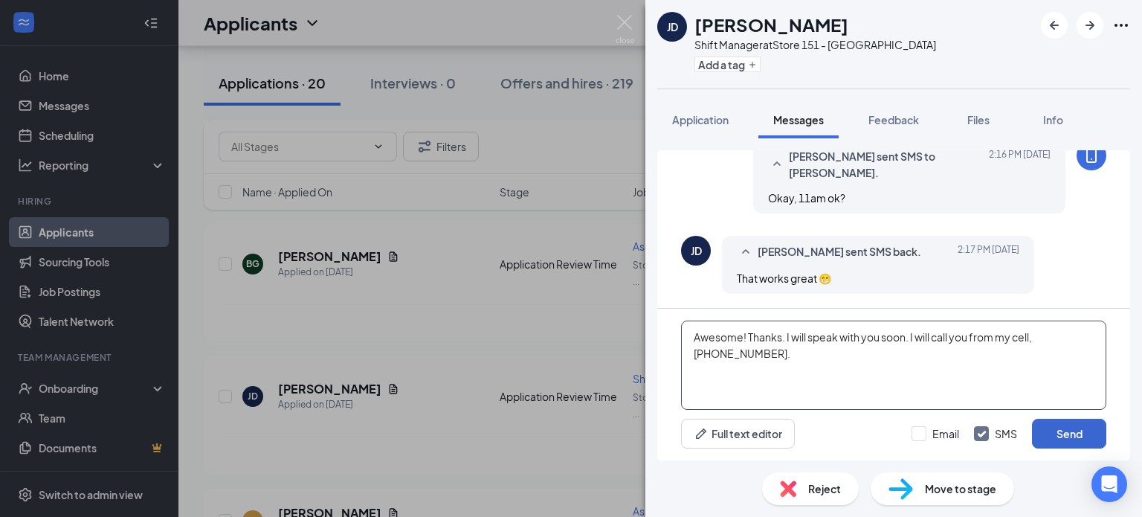
type textarea "Awesome! Thanks. I will speak with you soon. I will call you from my cell, [PHO…"
click at [1078, 426] on button "Send" at bounding box center [1069, 434] width 74 height 30
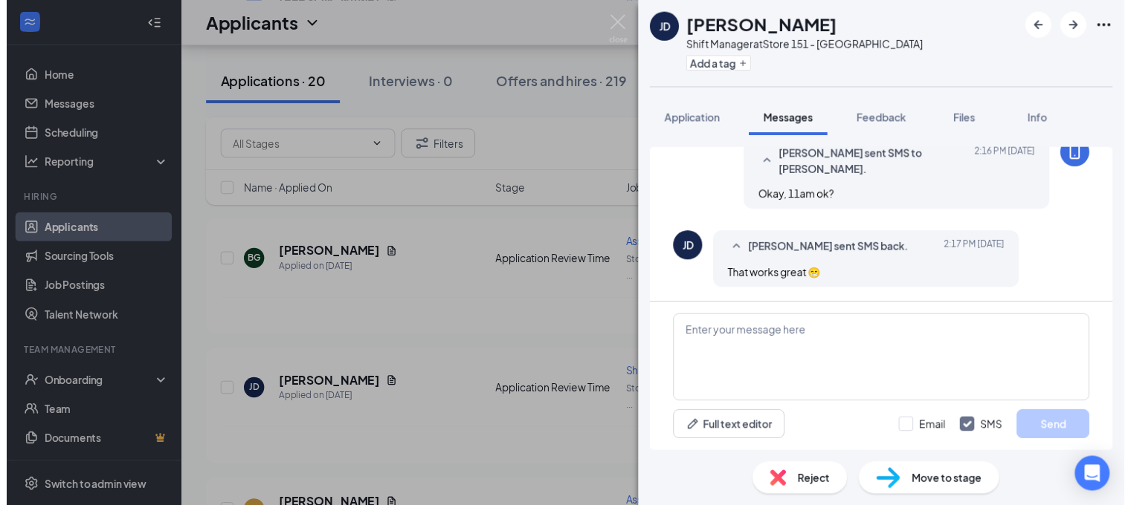
scroll to position [759, 0]
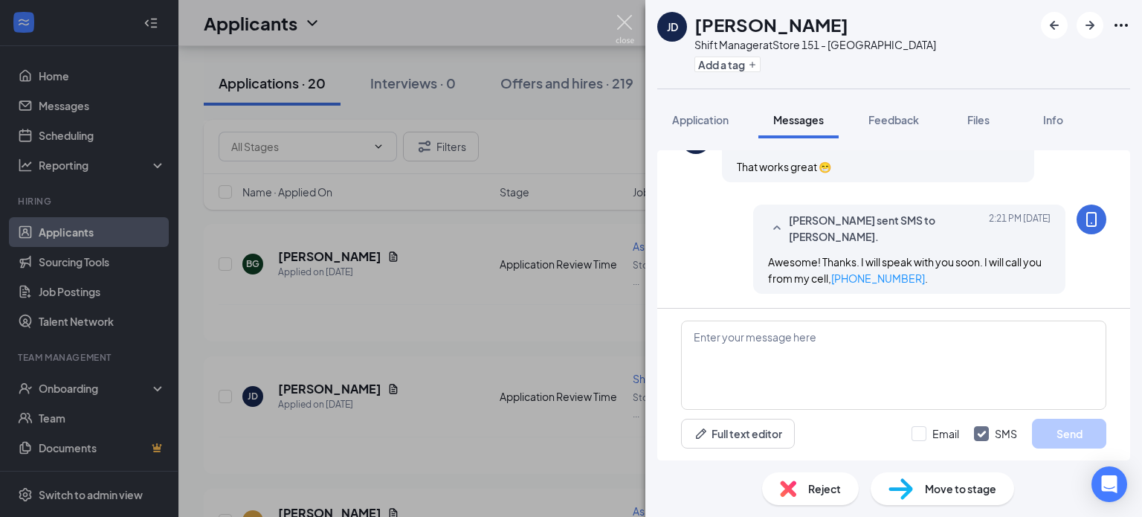
click at [624, 30] on img at bounding box center [625, 29] width 19 height 29
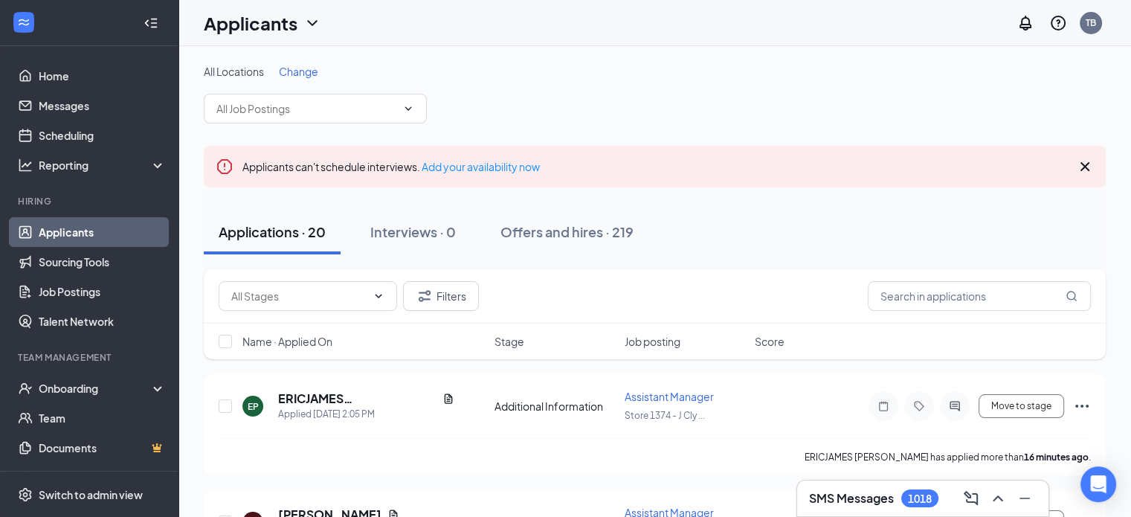
click at [1085, 166] on icon "Cross" at bounding box center [1084, 166] width 9 height 9
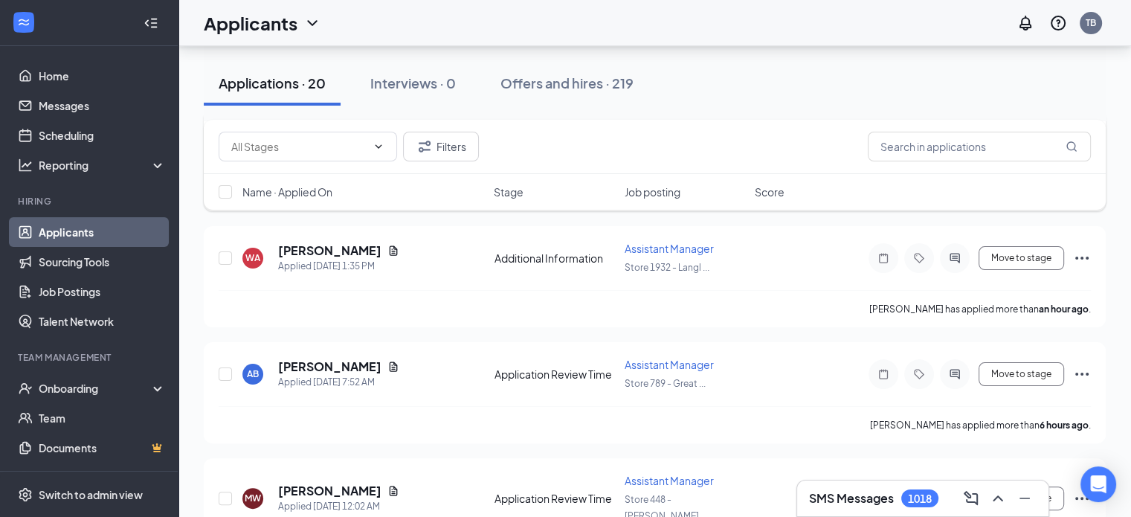
scroll to position [317, 0]
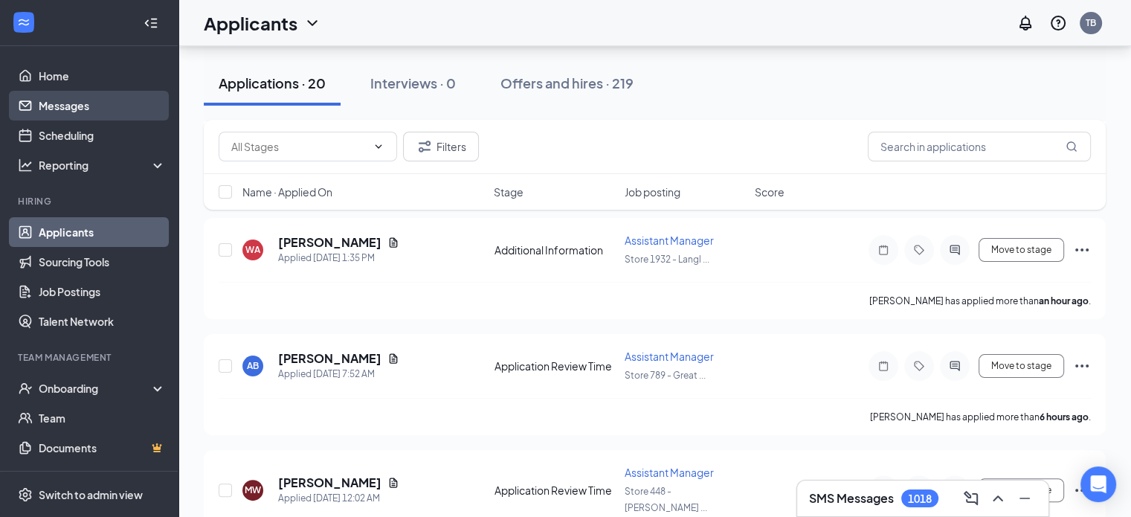
click at [100, 108] on link "Messages" at bounding box center [102, 106] width 127 height 30
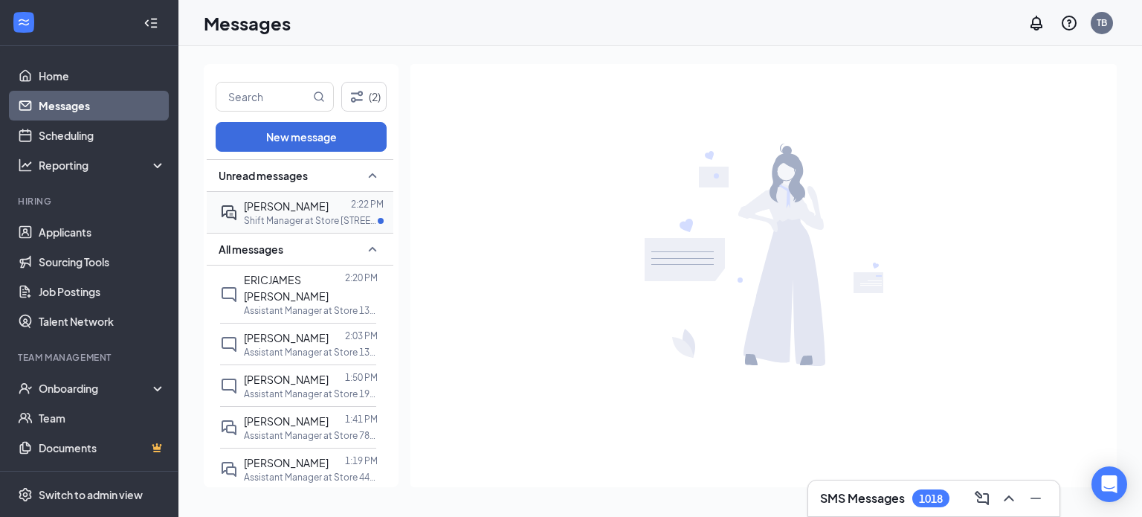
click at [300, 207] on span "[PERSON_NAME]" at bounding box center [286, 205] width 85 height 13
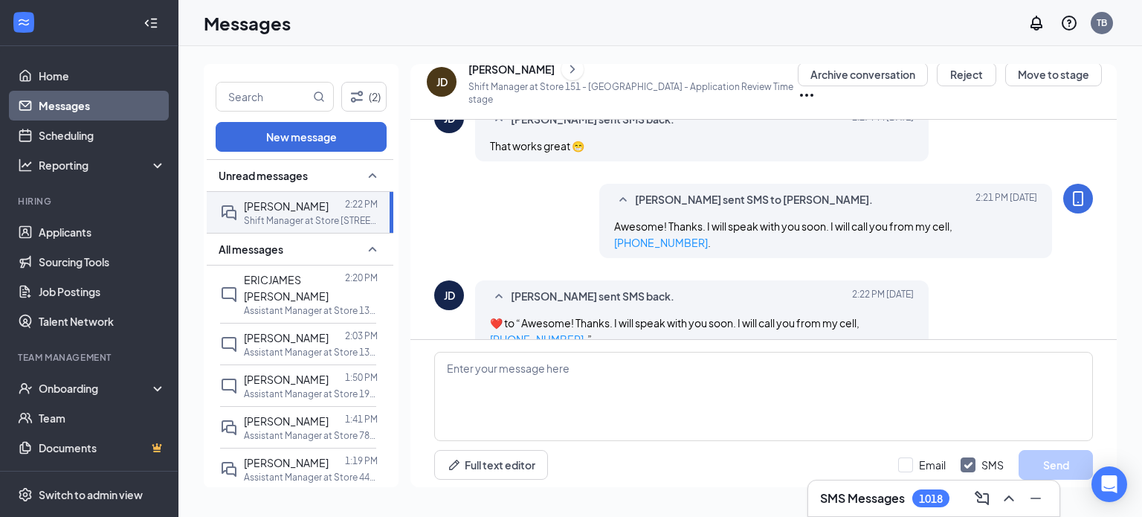
scroll to position [630, 0]
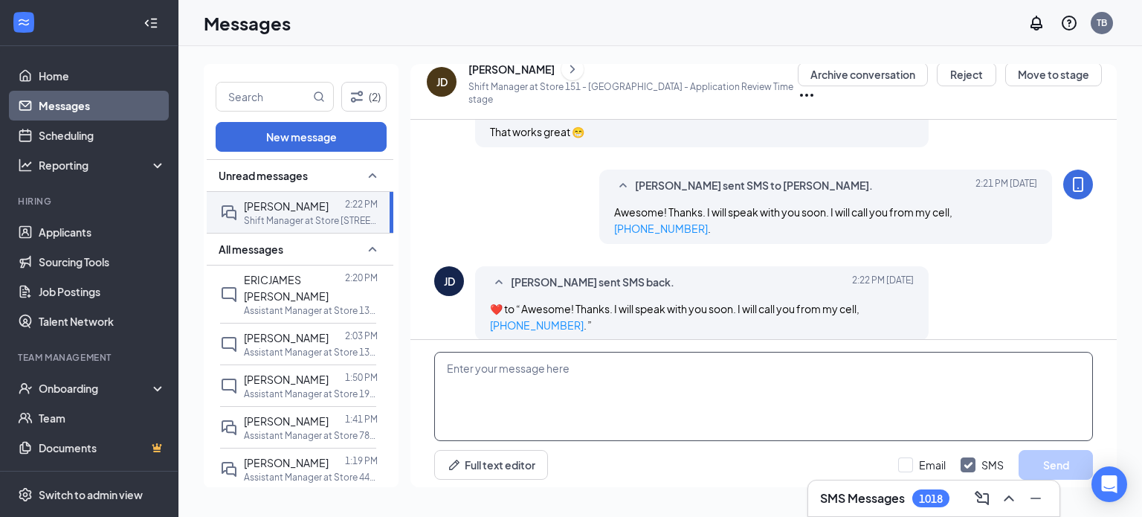
click at [634, 412] on textarea at bounding box center [763, 396] width 659 height 89
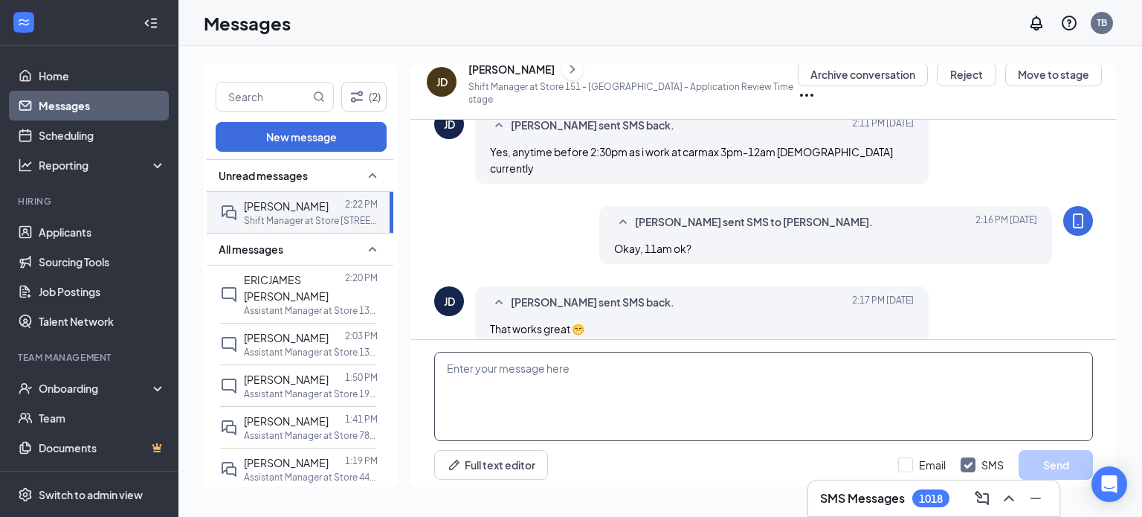
scroll to position [431, 0]
click at [589, 383] on textarea at bounding box center [763, 396] width 659 height 89
type textarea "Great!"
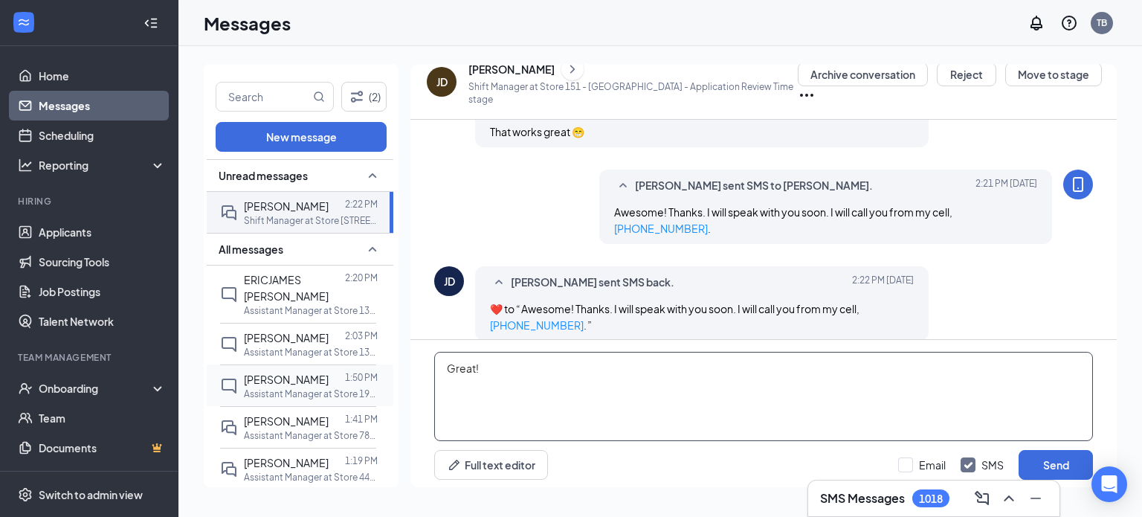
drag, startPoint x: 503, startPoint y: 352, endPoint x: 377, endPoint y: 350, distance: 125.6
click at [377, 350] on div "(2) New message Unread messages [PERSON_NAME] 2:22 PM Shift Manager at Store 15…" at bounding box center [660, 281] width 913 height 435
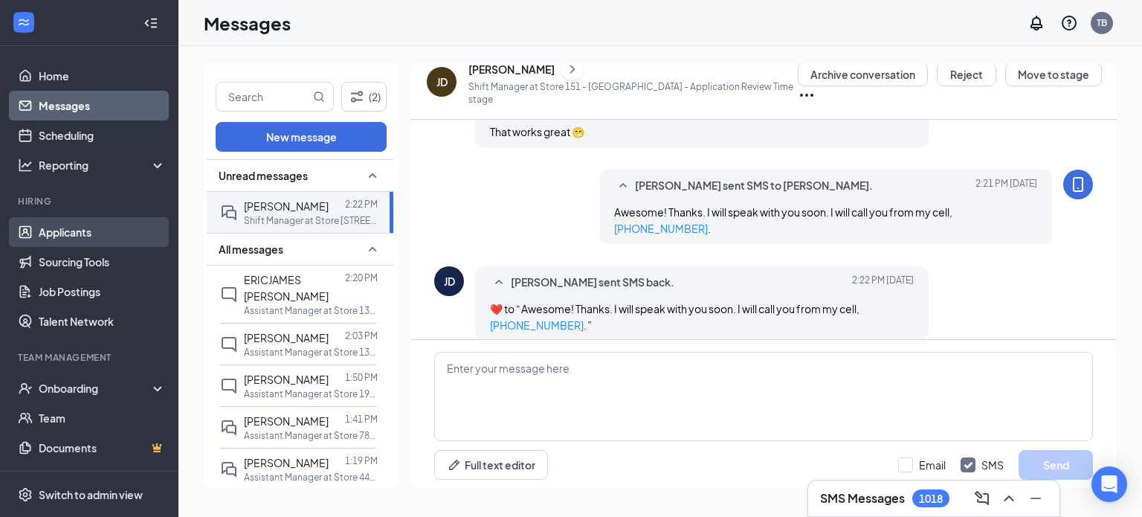
click at [47, 233] on link "Applicants" at bounding box center [102, 232] width 127 height 30
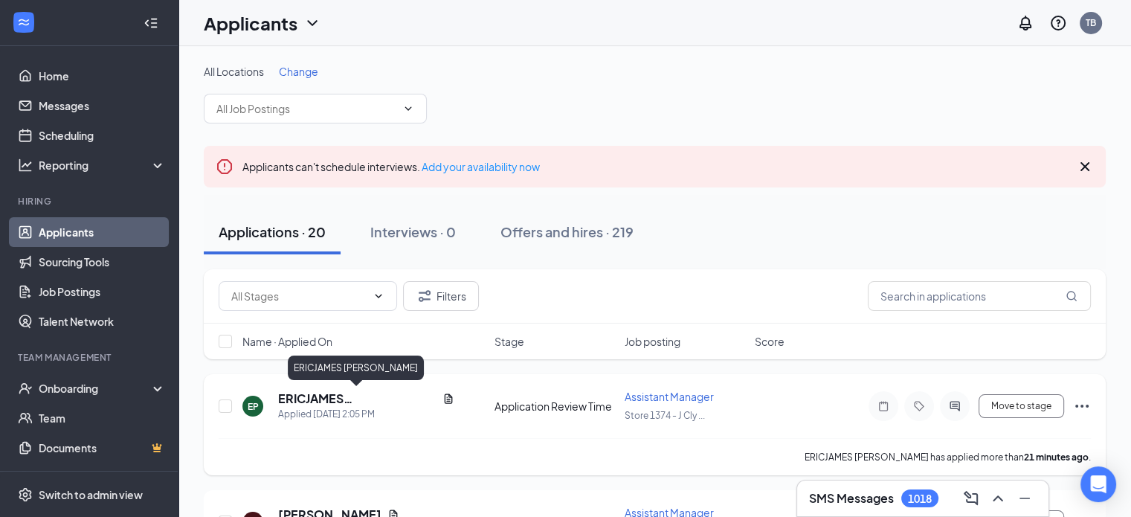
click at [369, 384] on div "ERICJAMES [PERSON_NAME]" at bounding box center [356, 370] width 136 height 30
click at [371, 394] on h5 "ERICJAMES [PERSON_NAME]" at bounding box center [357, 398] width 158 height 16
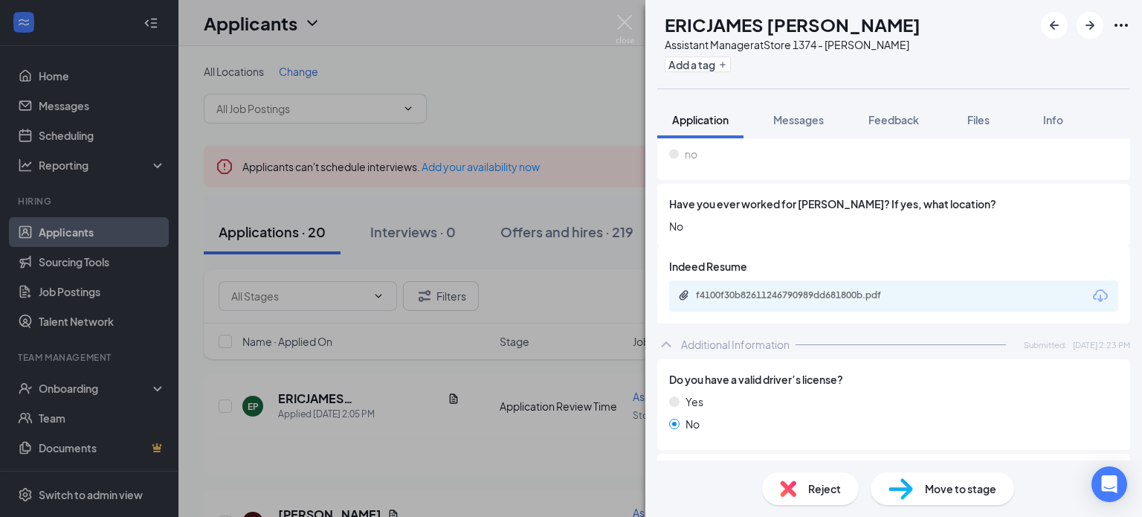
scroll to position [456, 0]
click at [839, 297] on div "f4100f30b82611246790989dd681800b.pdf" at bounding box center [800, 296] width 208 height 12
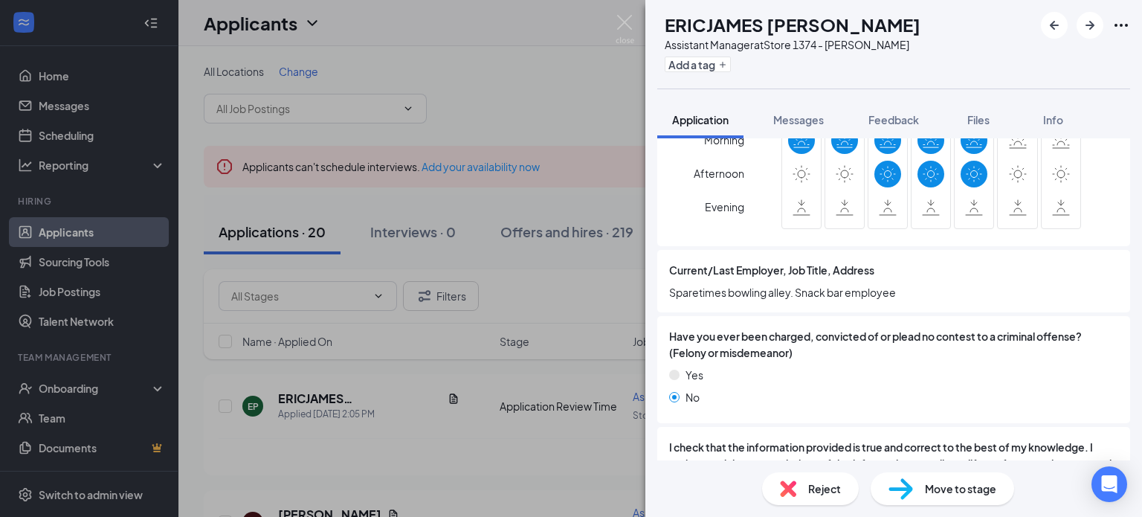
scroll to position [1047, 0]
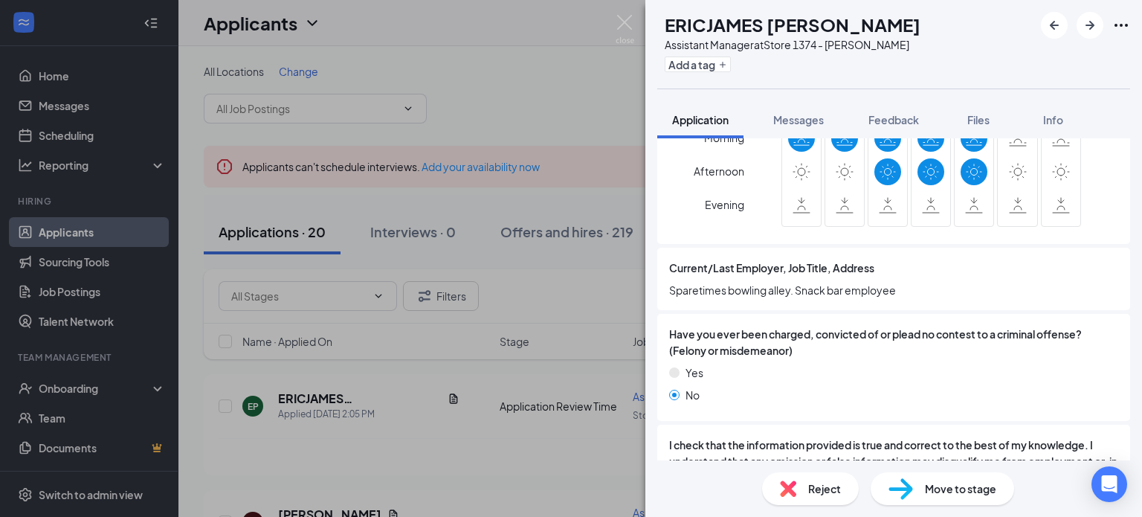
click at [805, 493] on div "Reject" at bounding box center [810, 488] width 97 height 33
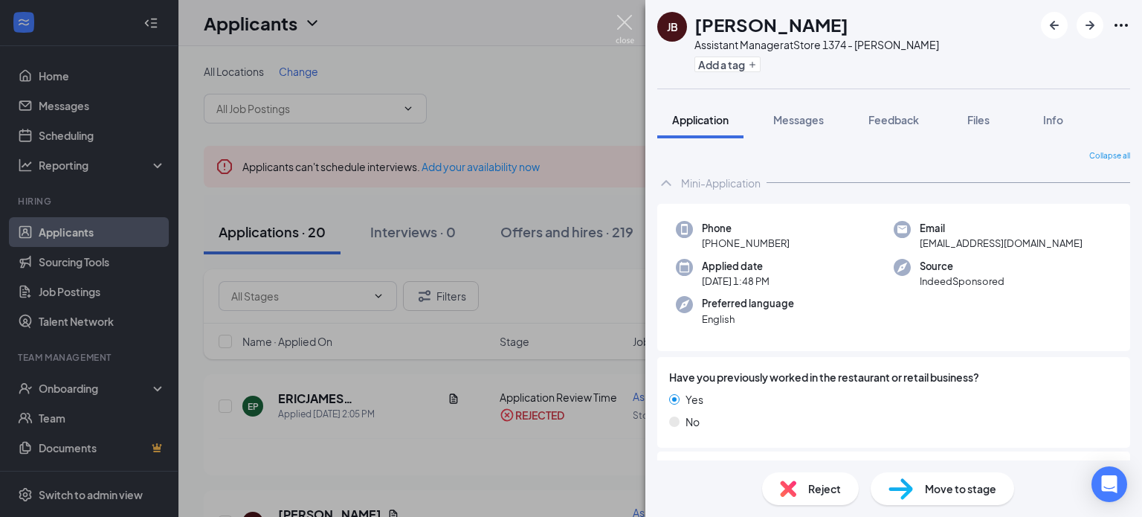
click at [618, 20] on img at bounding box center [625, 29] width 19 height 29
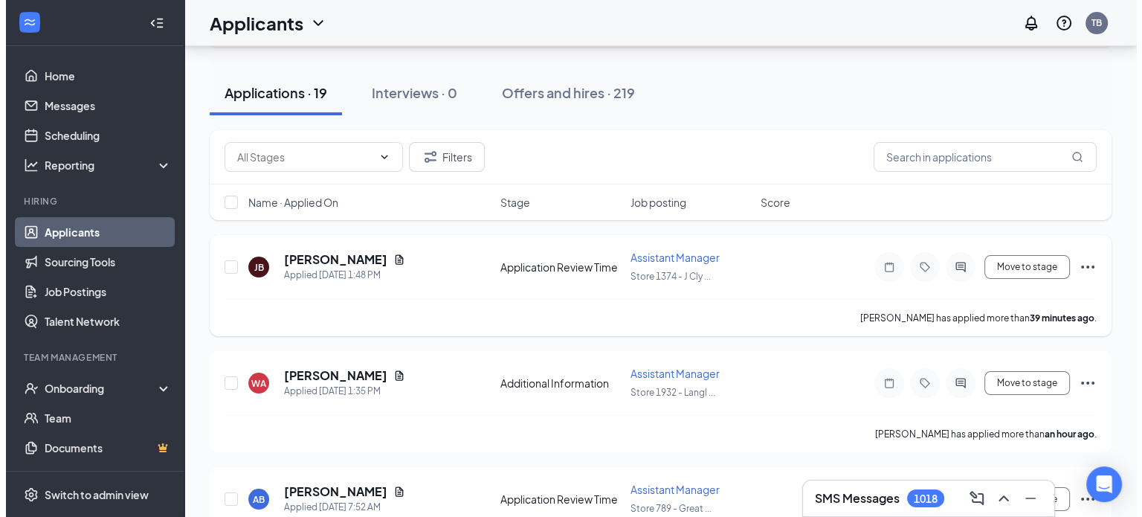
scroll to position [138, 0]
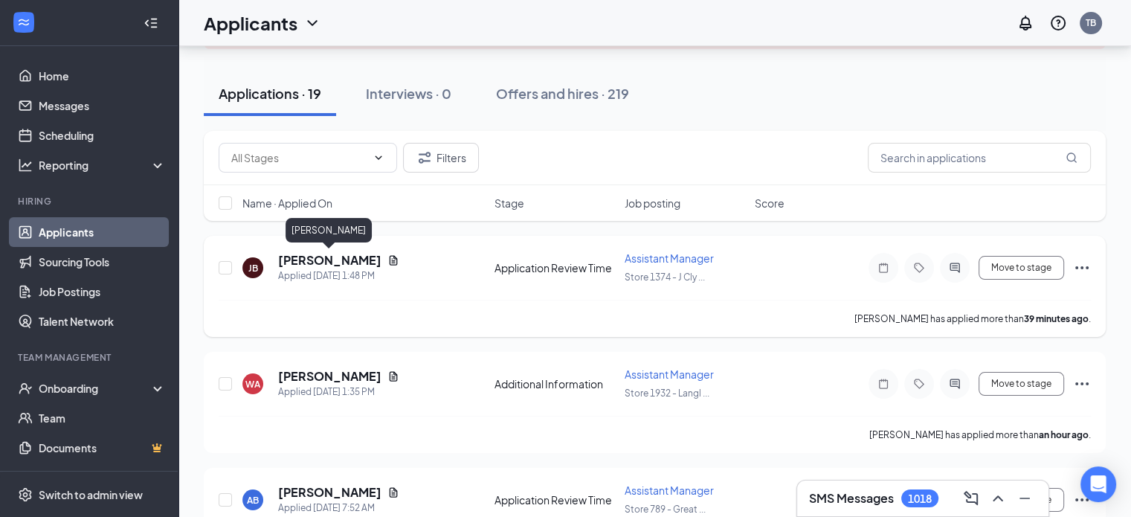
click at [323, 259] on h5 "[PERSON_NAME]" at bounding box center [329, 260] width 103 height 16
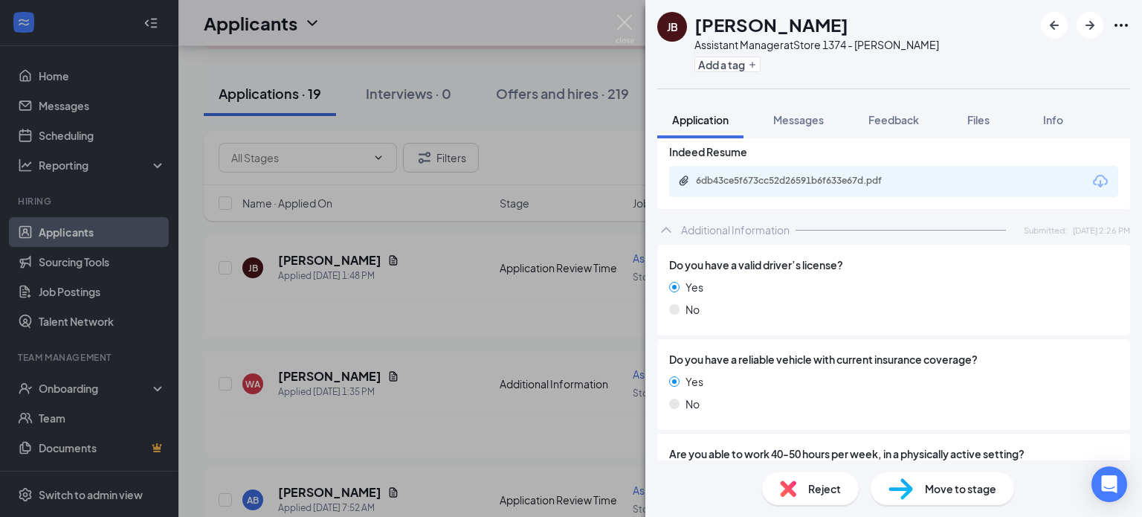
scroll to position [563, 0]
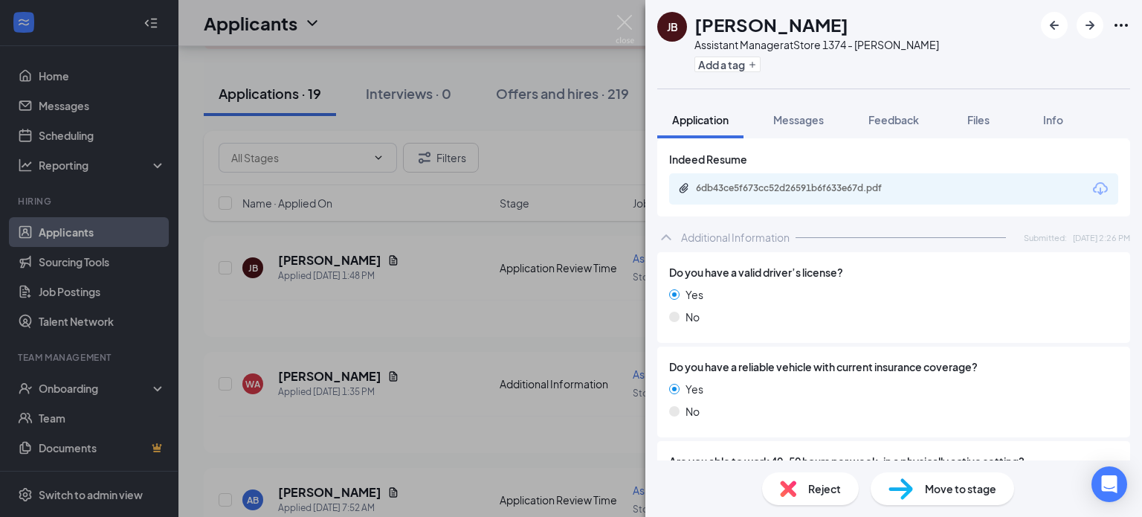
click at [822, 178] on div "6db43ce5f673cc52d26591b6f633e67d.pdf" at bounding box center [893, 188] width 449 height 31
click at [822, 184] on div "6db43ce5f673cc52d26591b6f633e67d.pdf" at bounding box center [800, 188] width 208 height 12
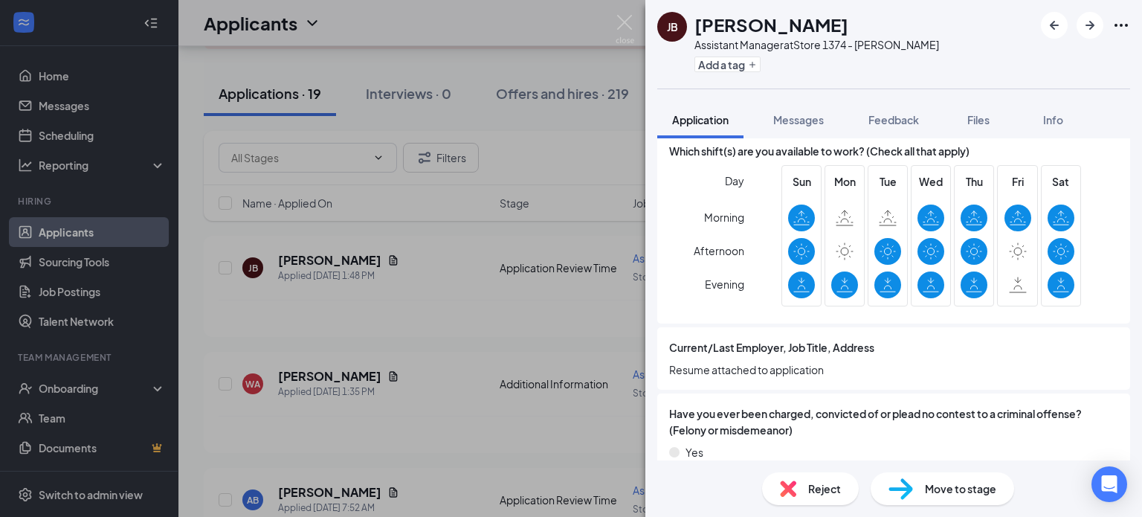
scroll to position [969, 0]
click at [795, 126] on div "Messages" at bounding box center [798, 119] width 51 height 15
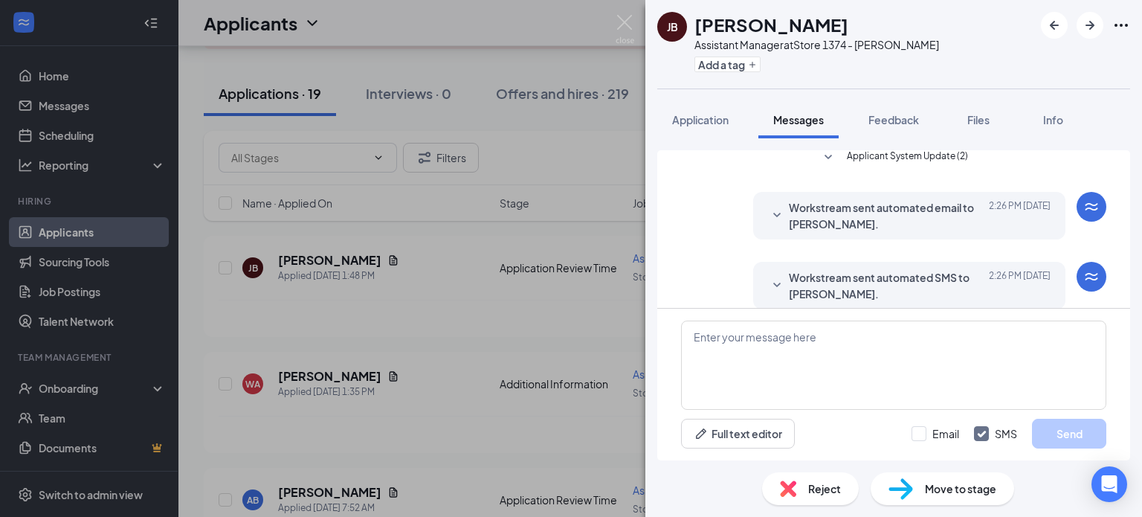
scroll to position [251, 0]
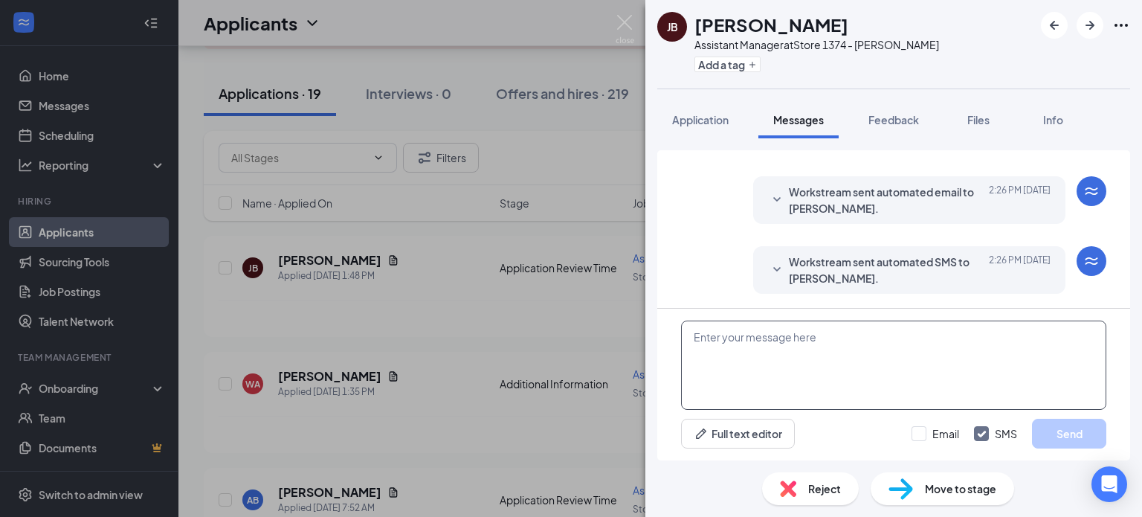
click at [775, 379] on textarea at bounding box center [893, 364] width 425 height 89
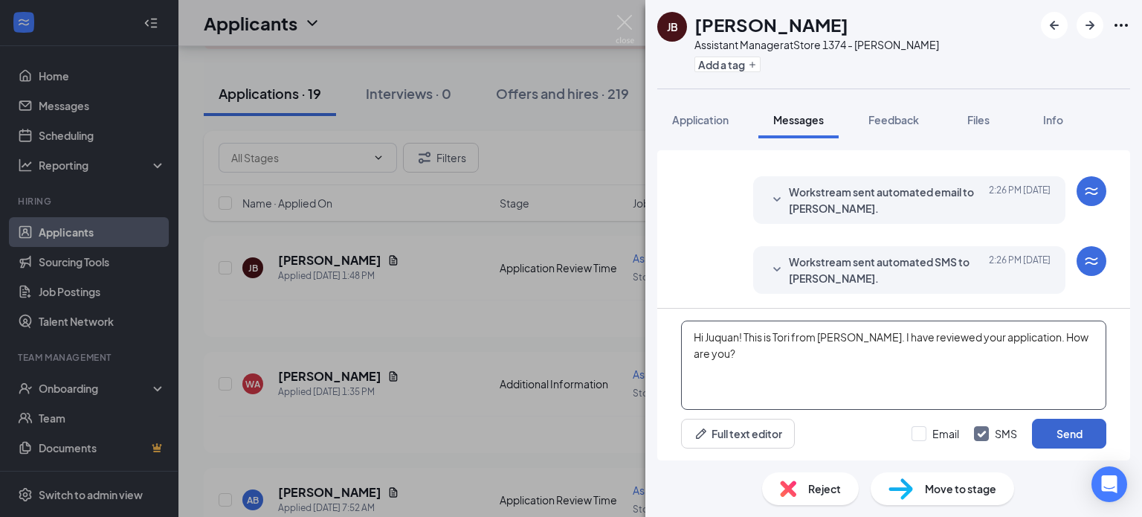
type textarea "Hi Juquan! This is Tori from [PERSON_NAME]. I have reviewed your application. H…"
click at [1073, 433] on button "Send" at bounding box center [1069, 434] width 74 height 30
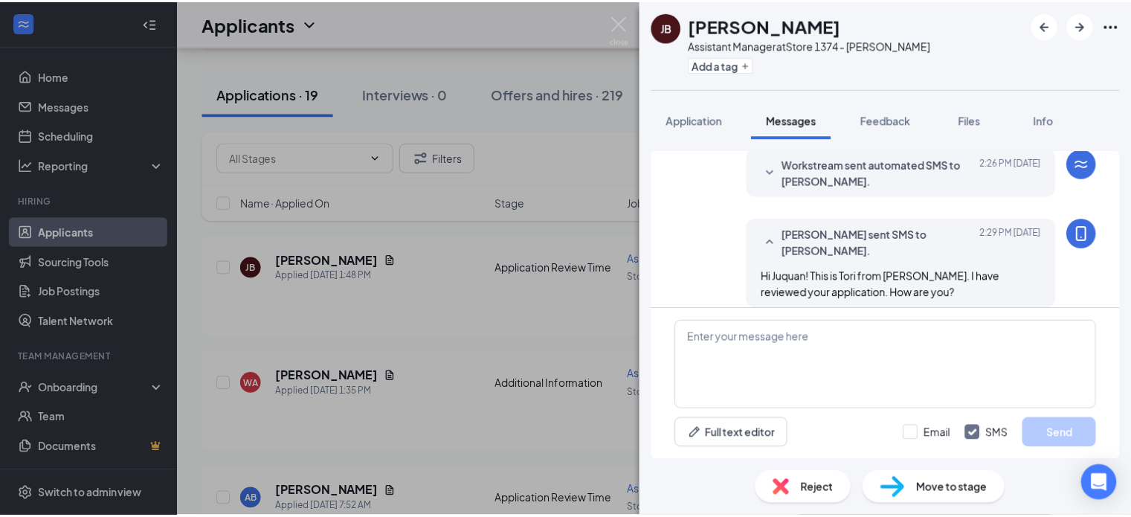
scroll to position [362, 0]
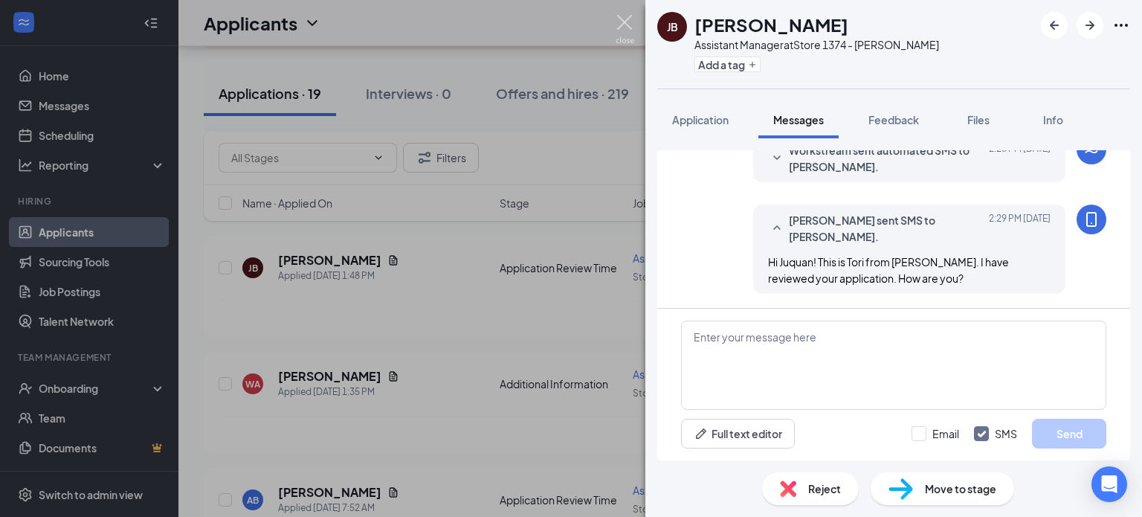
click at [622, 20] on img at bounding box center [625, 29] width 19 height 29
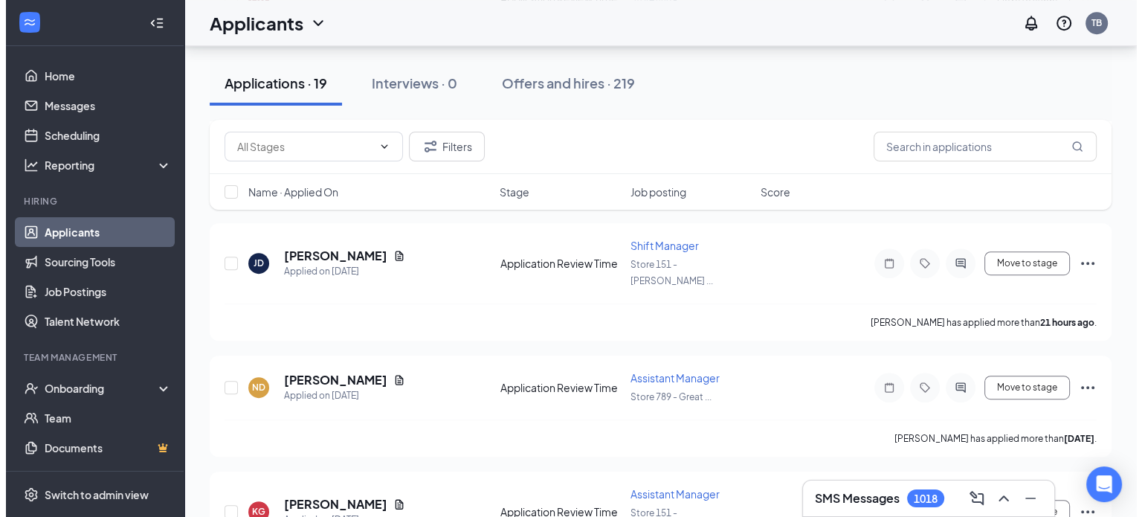
scroll to position [852, 0]
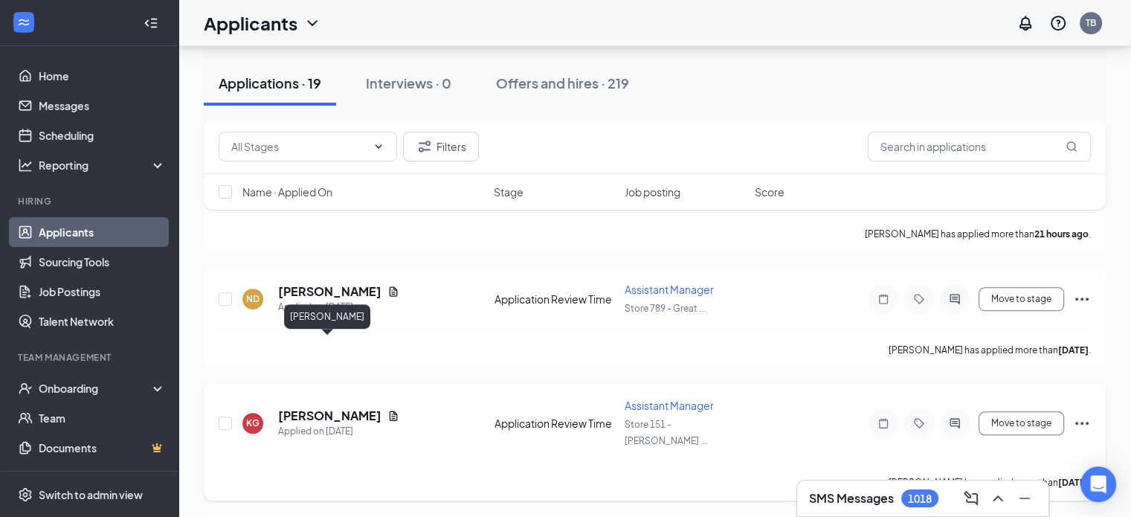
click at [352, 407] on h5 "[PERSON_NAME]" at bounding box center [329, 415] width 103 height 16
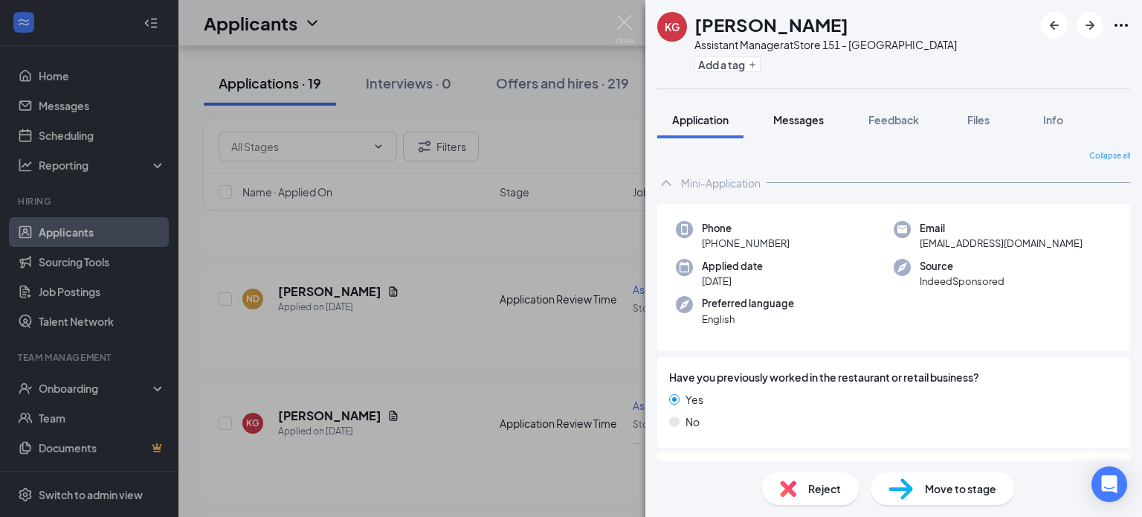
click at [803, 115] on span "Messages" at bounding box center [798, 119] width 51 height 13
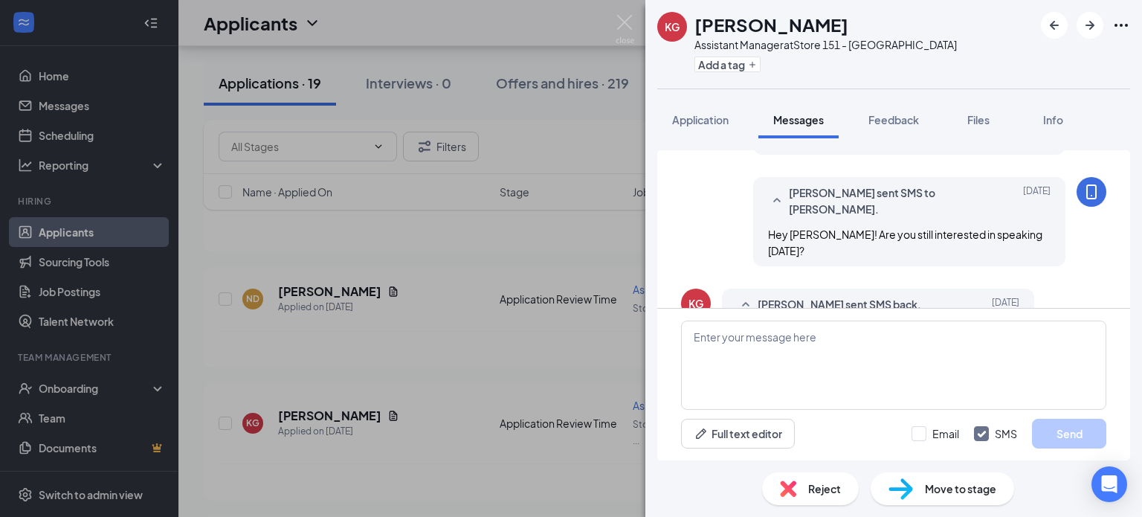
scroll to position [862, 0]
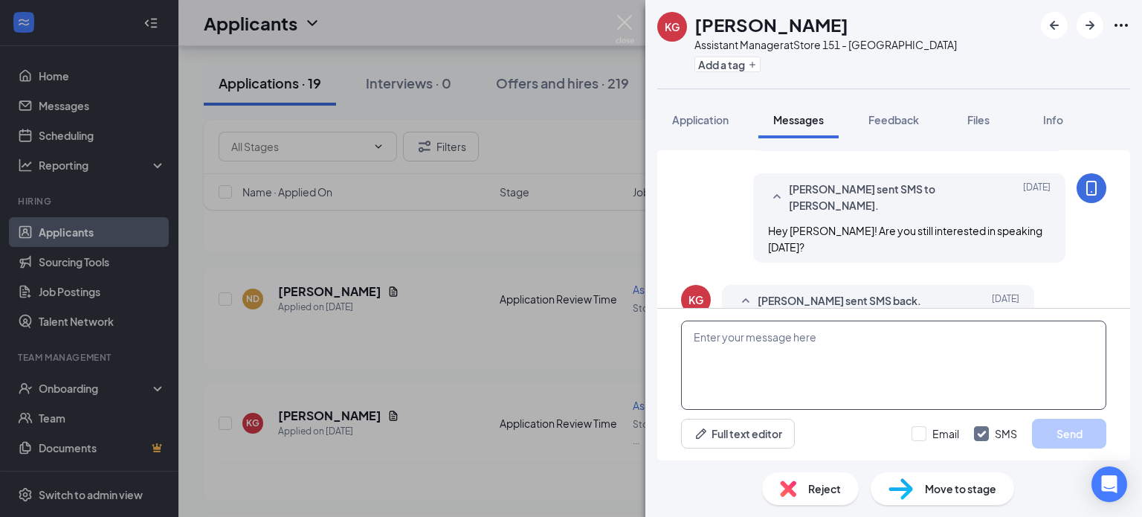
click at [910, 340] on textarea at bounding box center [893, 364] width 425 height 89
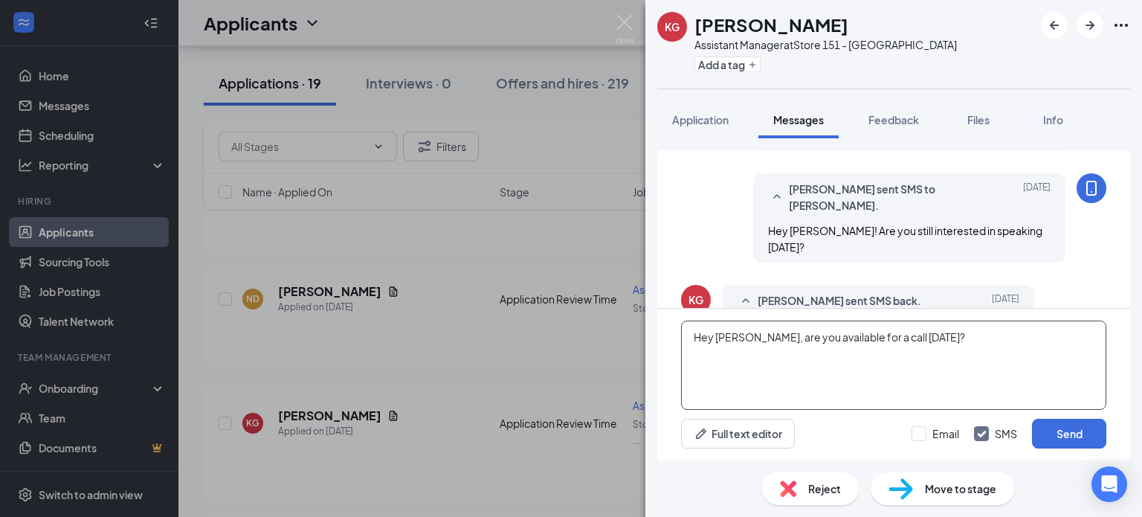
type textarea "Hey [PERSON_NAME], are you available for a call [DATE]?"
click at [1099, 450] on div "Hey [PERSON_NAME], are you available for a call [DATE]? Full text editor Email …" at bounding box center [893, 385] width 473 height 152
click at [1085, 430] on button "Send" at bounding box center [1069, 434] width 74 height 30
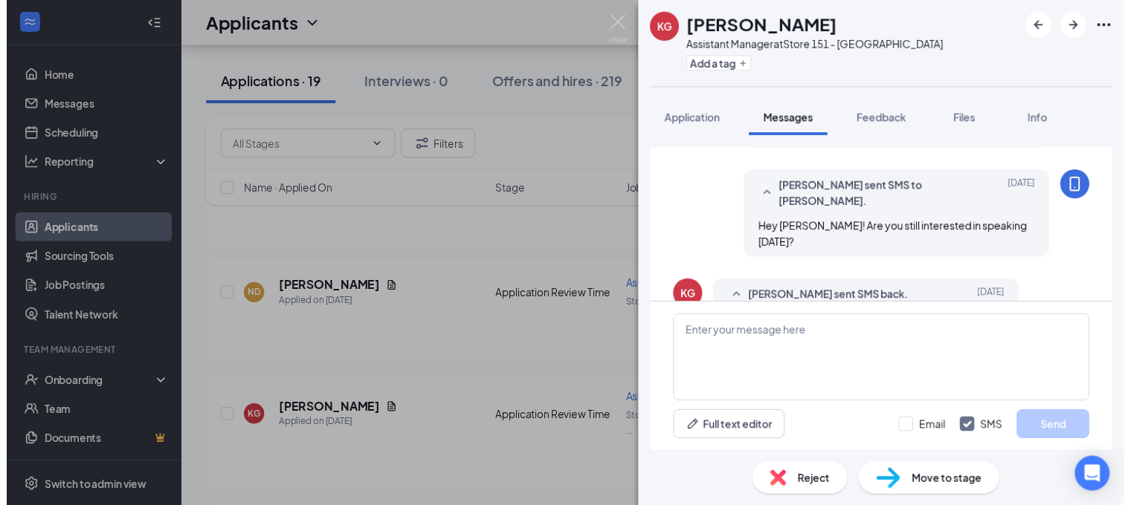
scroll to position [957, 0]
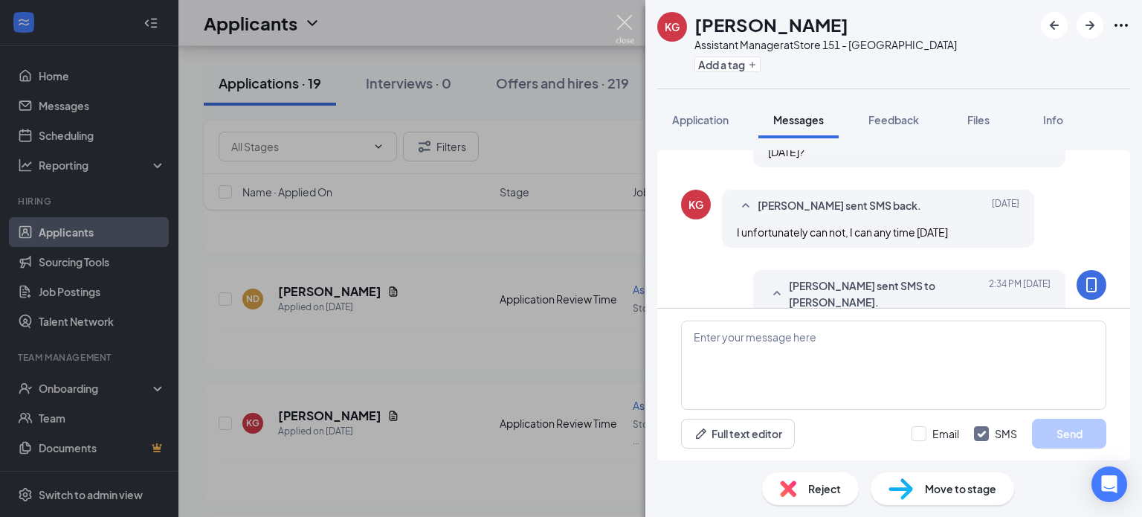
click at [616, 23] on img at bounding box center [625, 29] width 19 height 29
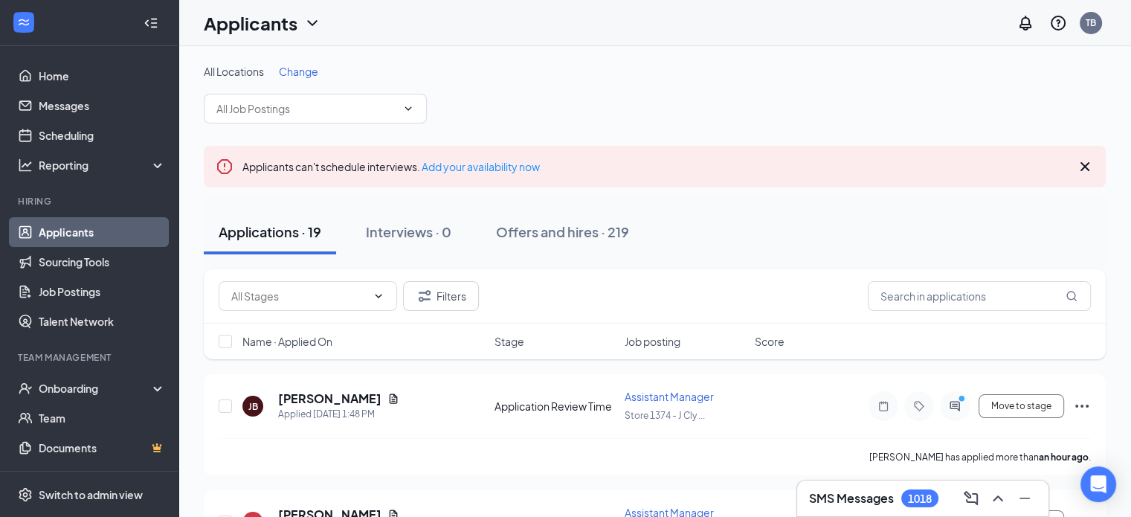
click at [57, 233] on link "Applicants" at bounding box center [102, 232] width 127 height 30
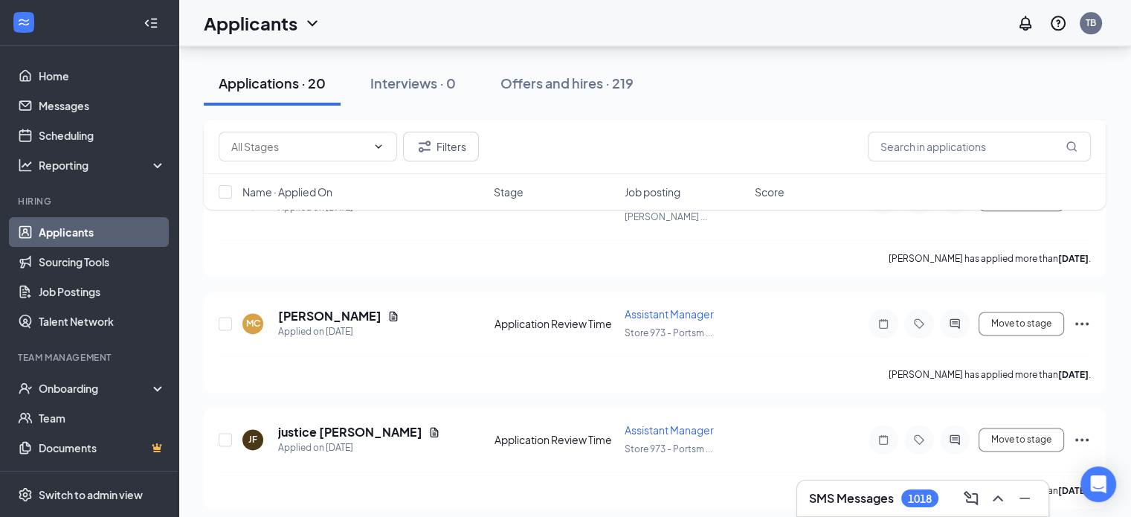
scroll to position [2032, 0]
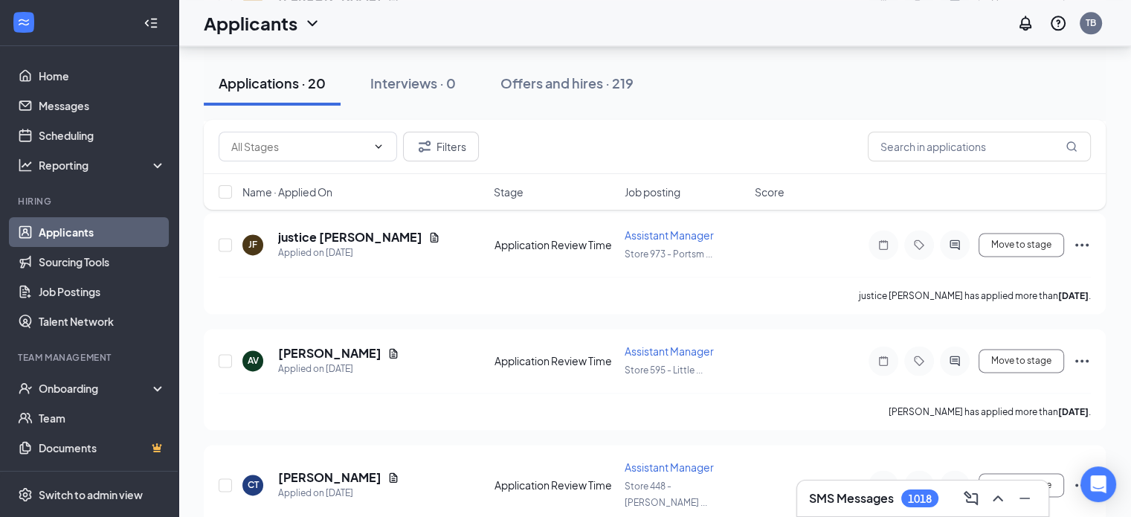
click at [65, 230] on link "Applicants" at bounding box center [102, 232] width 127 height 30
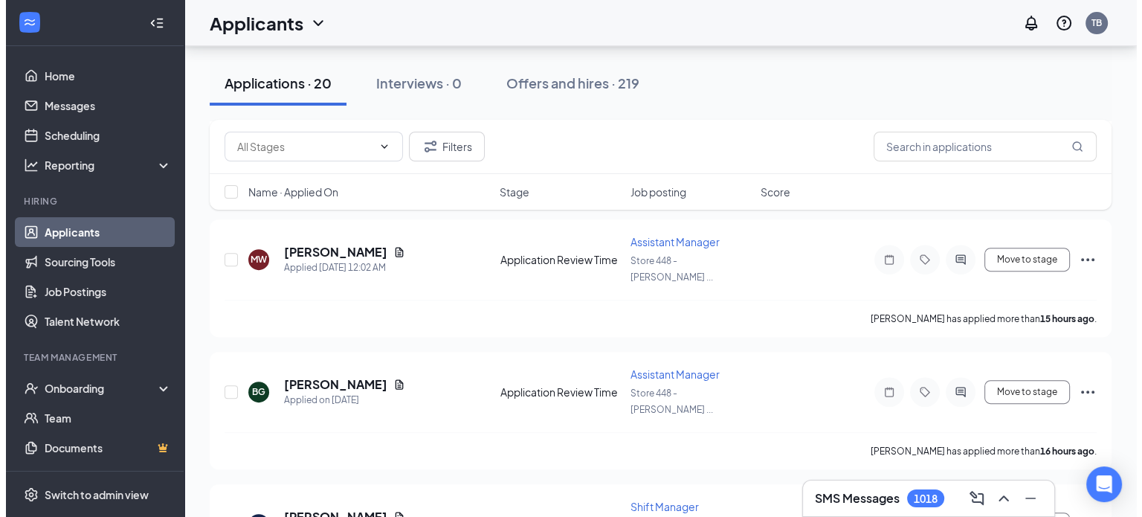
scroll to position [0, 0]
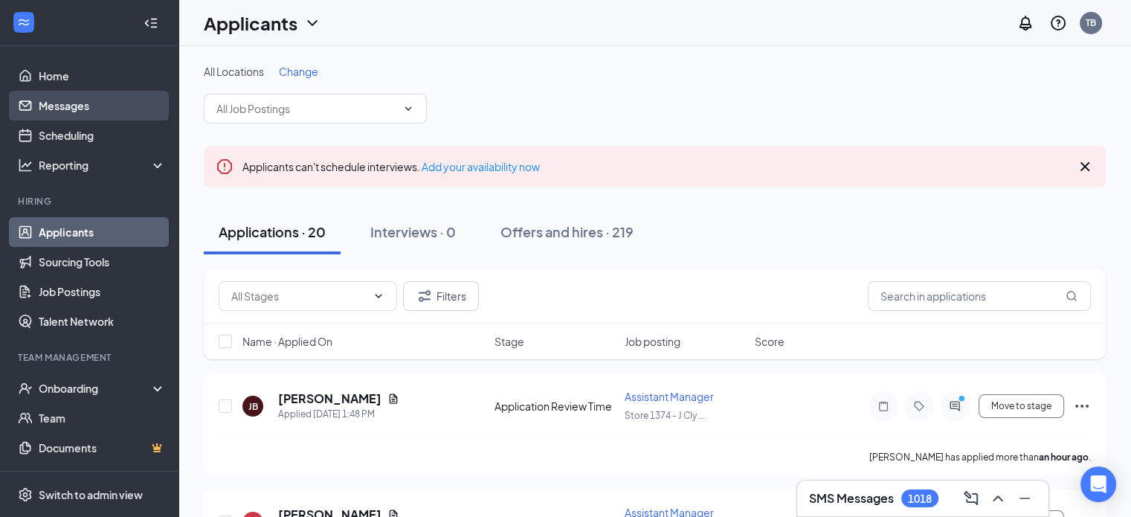
click at [60, 106] on link "Messages" at bounding box center [102, 106] width 127 height 30
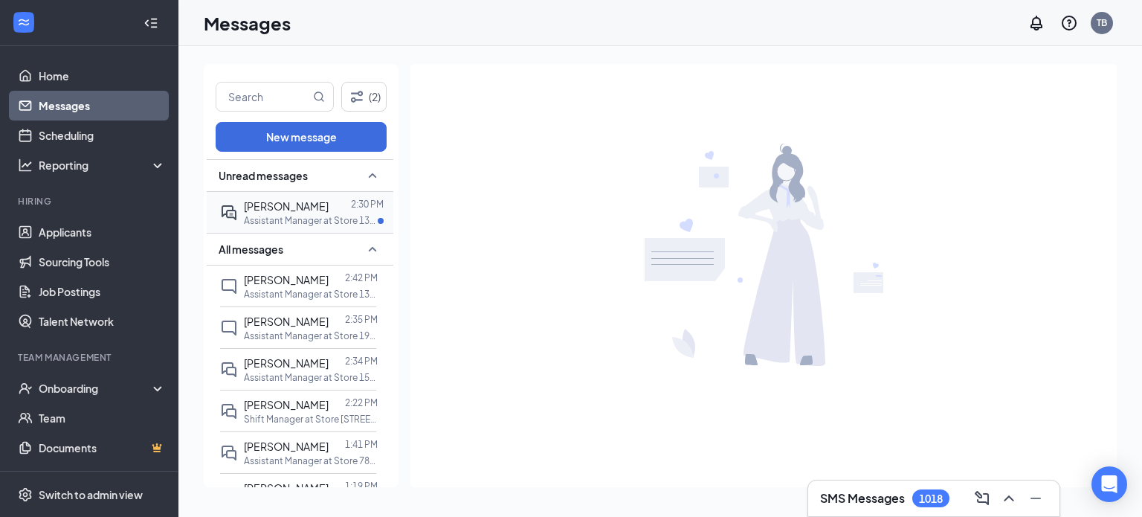
click at [252, 206] on span "[PERSON_NAME]" at bounding box center [286, 205] width 85 height 13
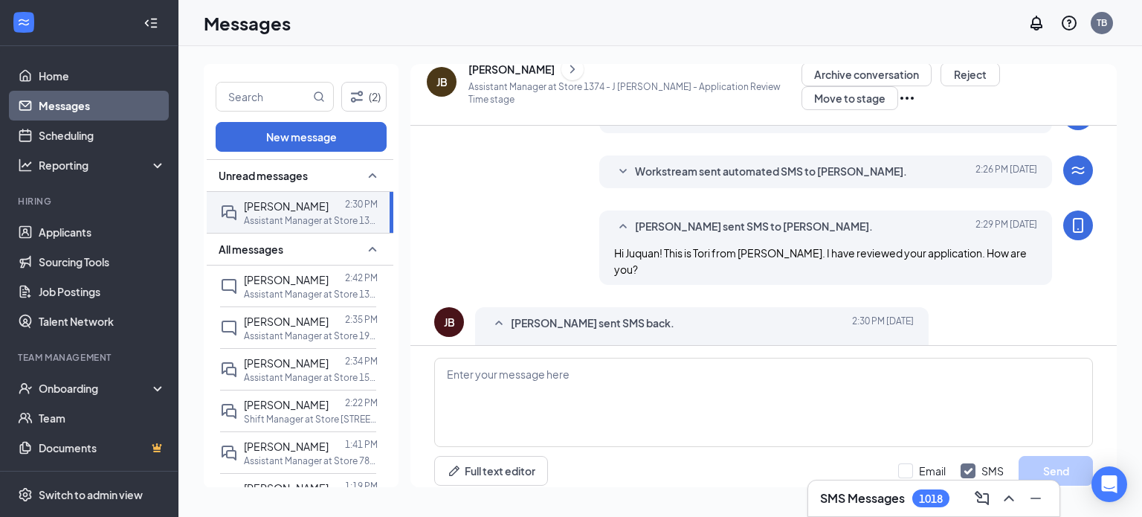
scroll to position [291, 0]
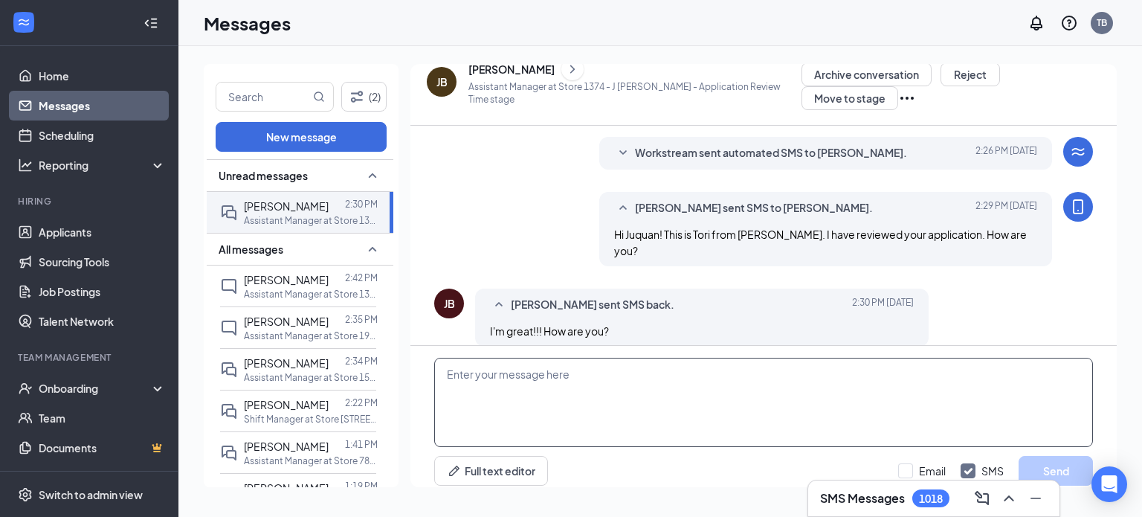
click at [618, 390] on textarea at bounding box center [763, 402] width 659 height 89
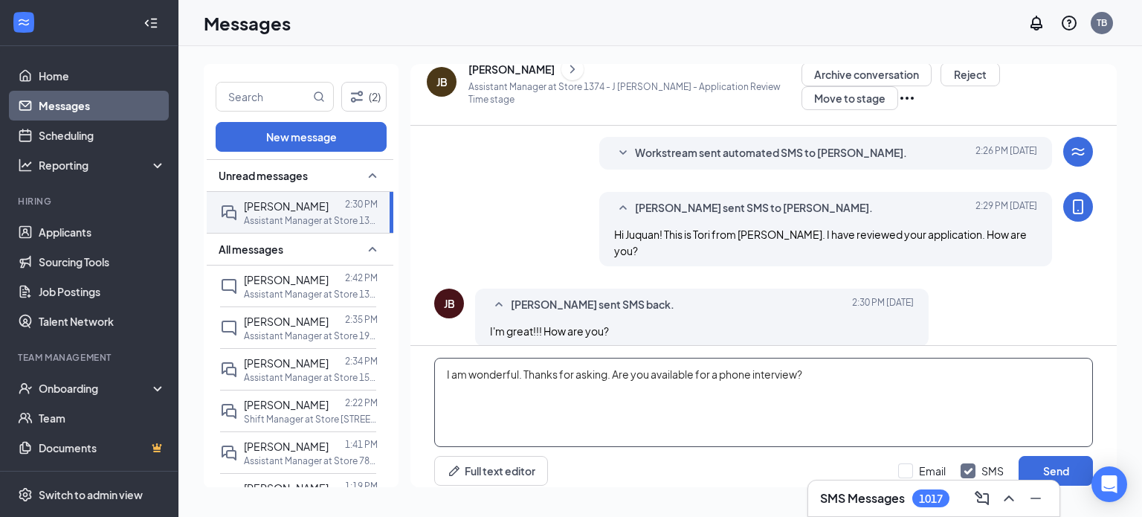
type textarea "I am wonderful. Thanks for asking. Are you available for a phone interview?"
click at [1062, 442] on div "I am wonderful. Thanks for asking. Are you available for a phone interview? Ful…" at bounding box center [763, 422] width 706 height 152
click at [1059, 462] on button "Send" at bounding box center [1055, 471] width 74 height 30
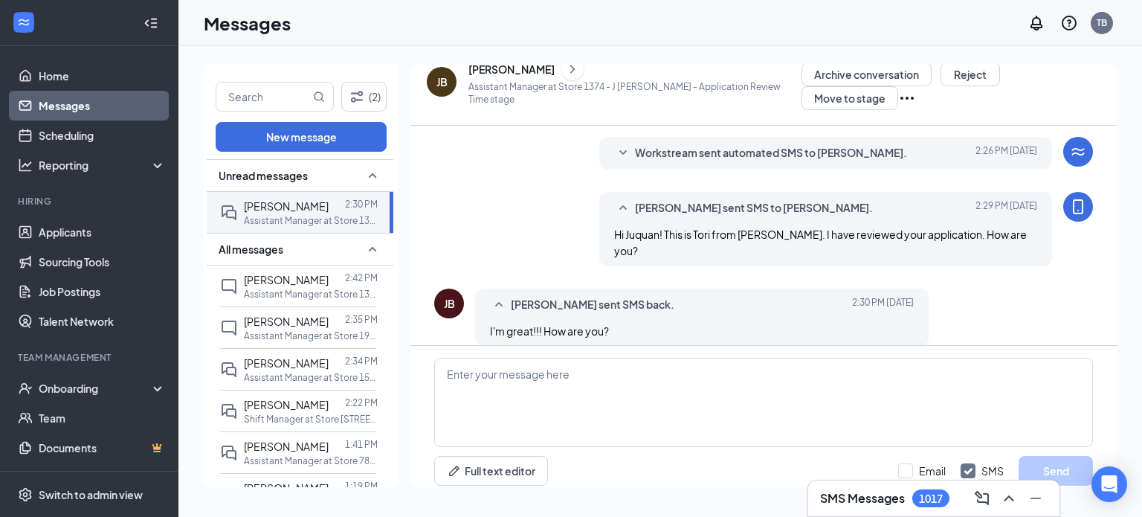
scroll to position [371, 0]
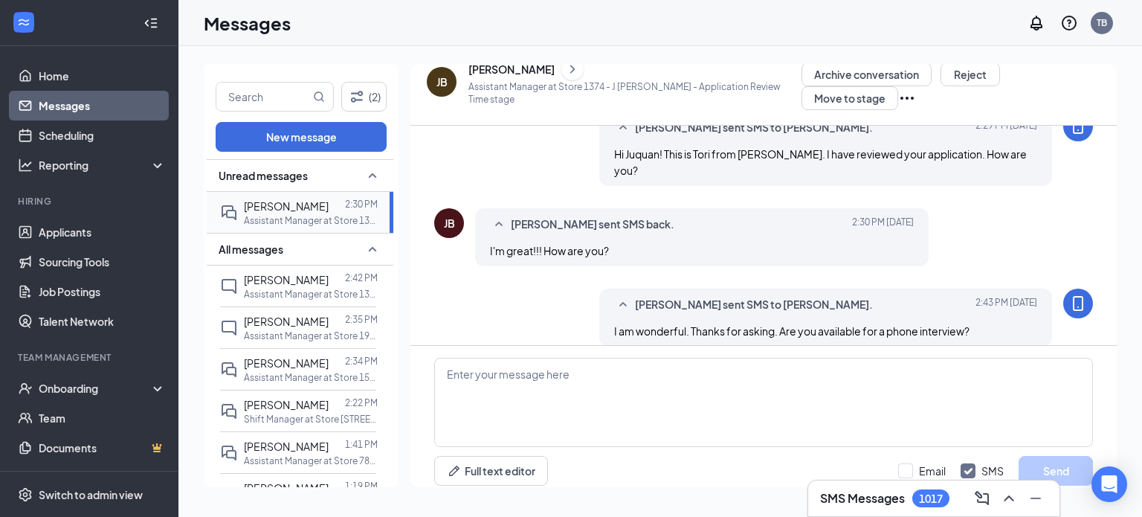
click at [306, 224] on p "Assistant Manager at Store 1374 - [PERSON_NAME]" at bounding box center [311, 220] width 134 height 13
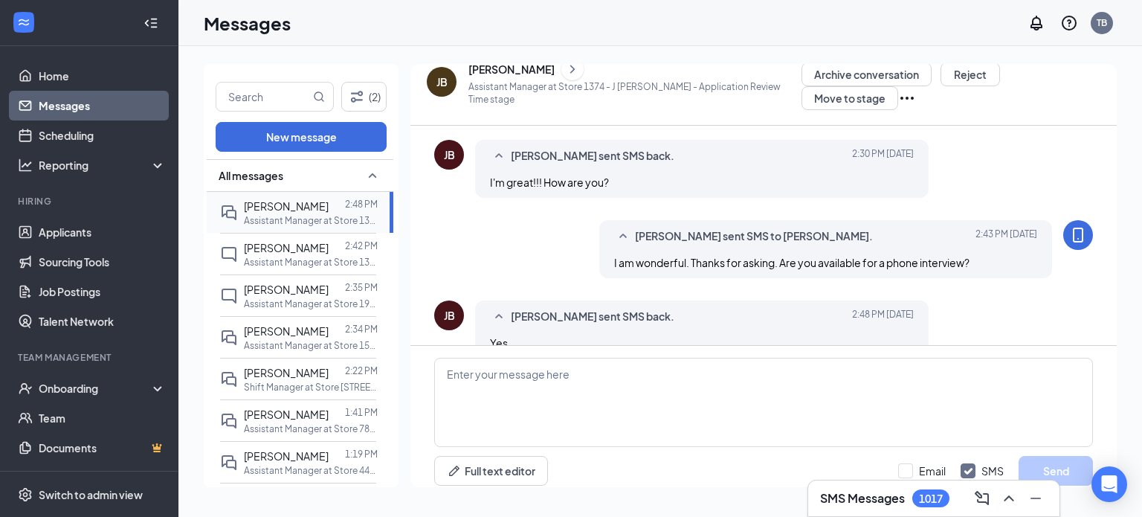
scroll to position [401, 0]
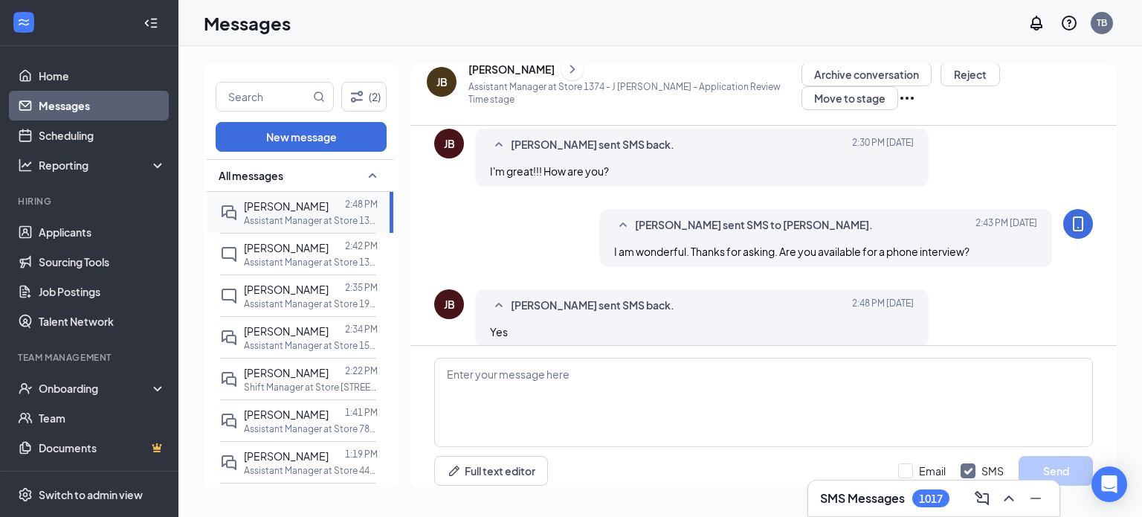
click at [268, 213] on div "[PERSON_NAME]" at bounding box center [286, 206] width 85 height 16
click at [507, 425] on textarea at bounding box center [763, 402] width 659 height 89
type textarea "W"
click at [546, 68] on div "[PERSON_NAME]" at bounding box center [511, 69] width 86 height 15
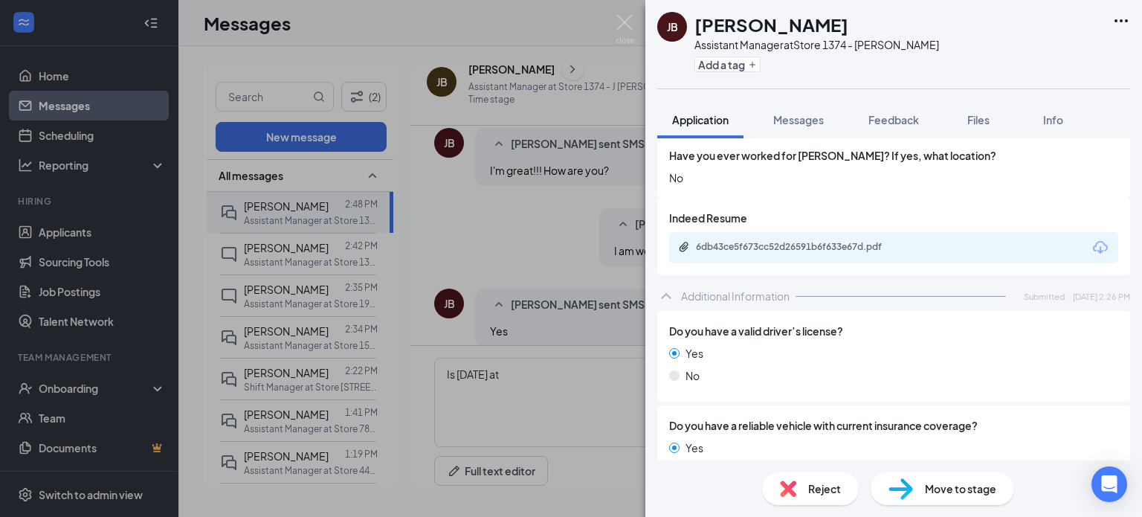
scroll to position [504, 0]
click at [797, 252] on div "6db43ce5f673cc52d26591b6f633e67d.pdf" at bounding box center [800, 248] width 208 height 12
click at [619, 17] on img at bounding box center [625, 29] width 19 height 29
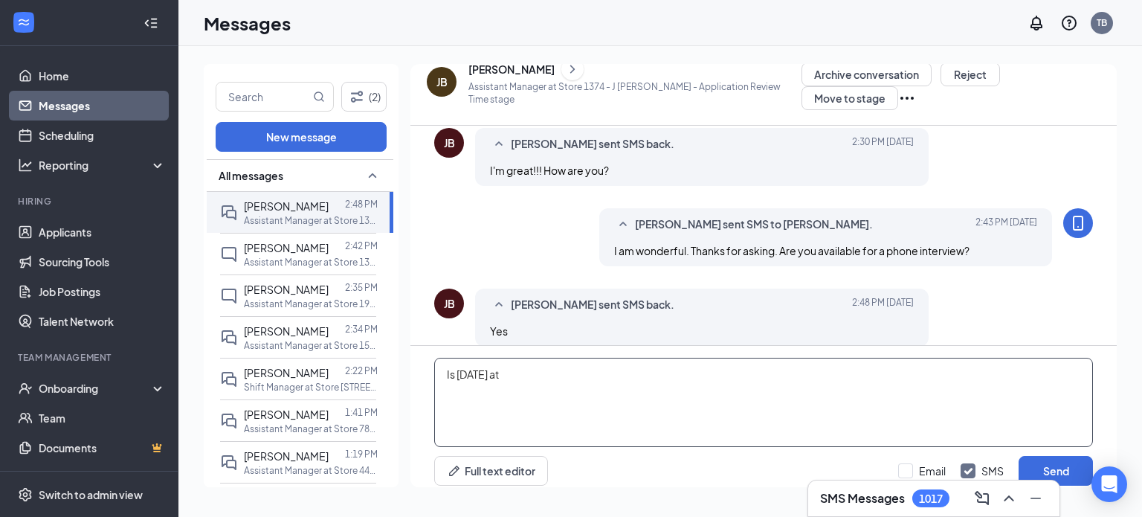
click at [542, 372] on textarea "Is today at" at bounding box center [763, 402] width 659 height 89
type textarea "Is today at 5:30 ok?"
click at [1047, 463] on button "Send" at bounding box center [1055, 471] width 74 height 30
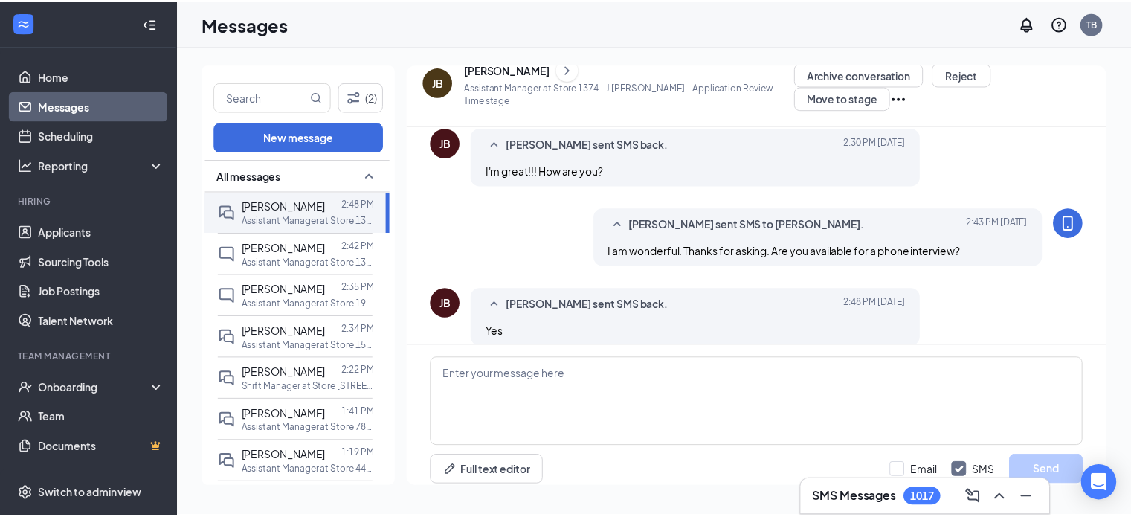
scroll to position [481, 0]
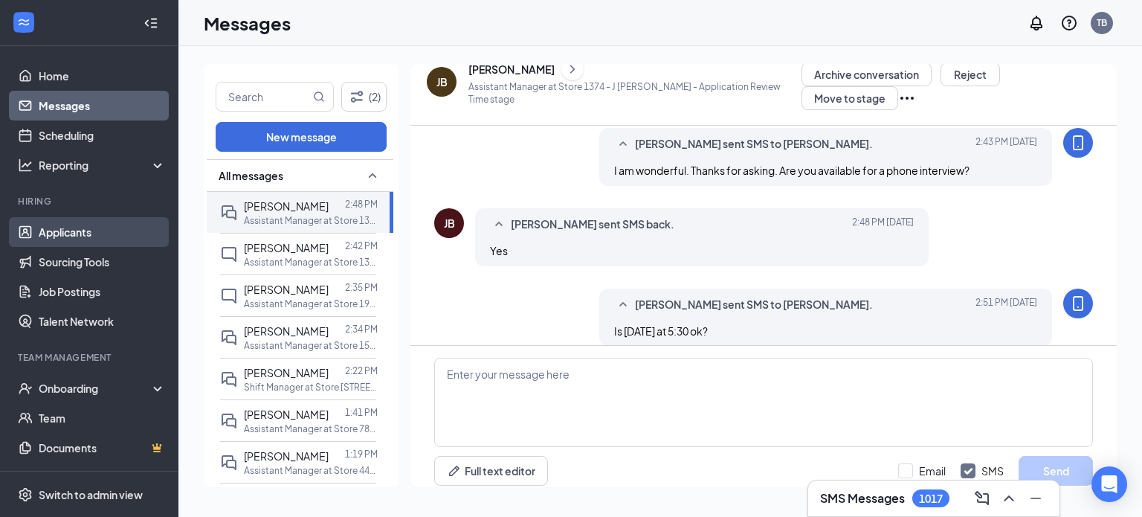
click at [77, 228] on link "Applicants" at bounding box center [102, 232] width 127 height 30
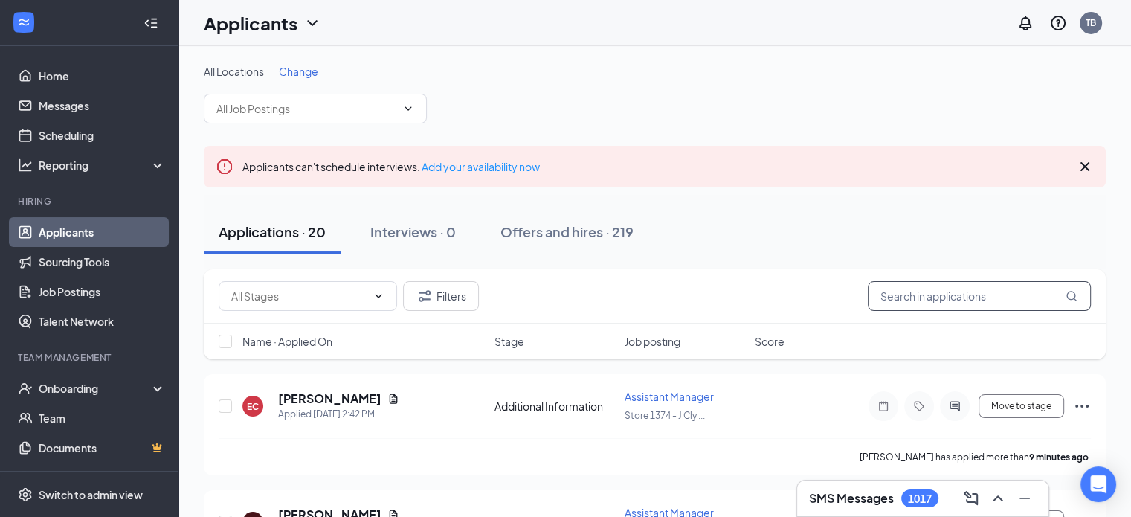
click at [925, 300] on input "text" at bounding box center [979, 296] width 223 height 30
type input "alayna"
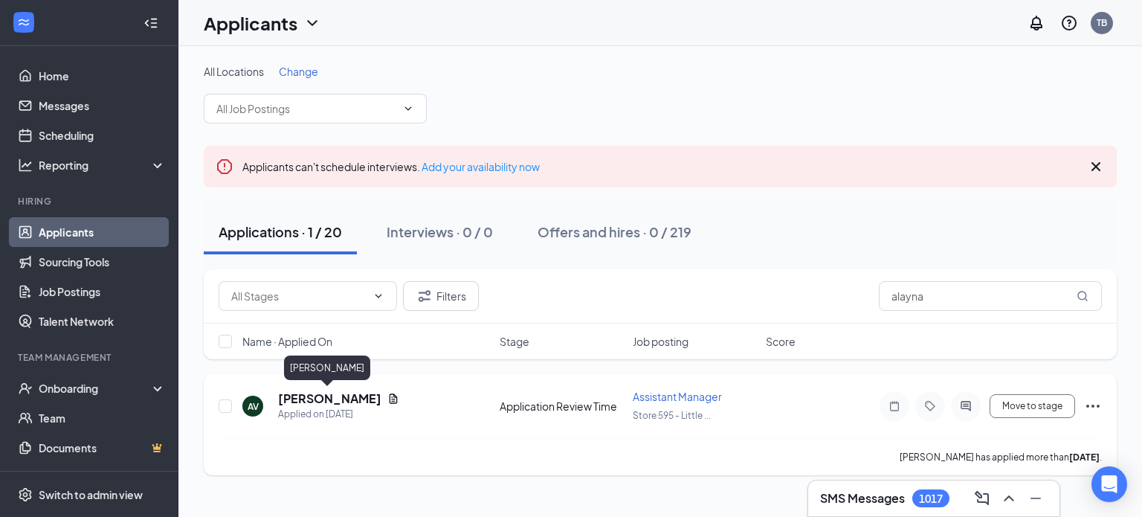
click at [324, 390] on h5 "[PERSON_NAME]" at bounding box center [329, 398] width 103 height 16
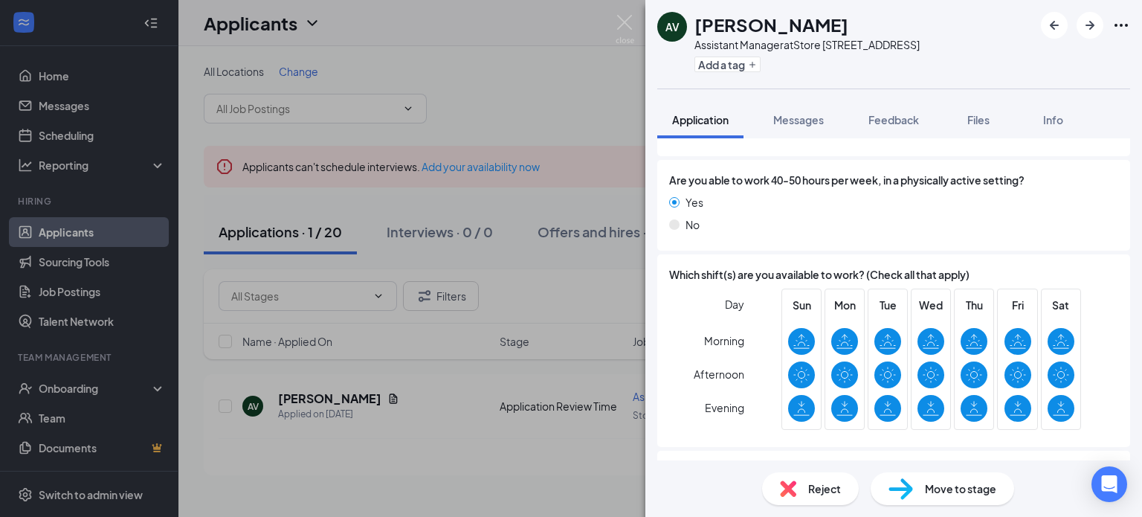
scroll to position [1011, 0]
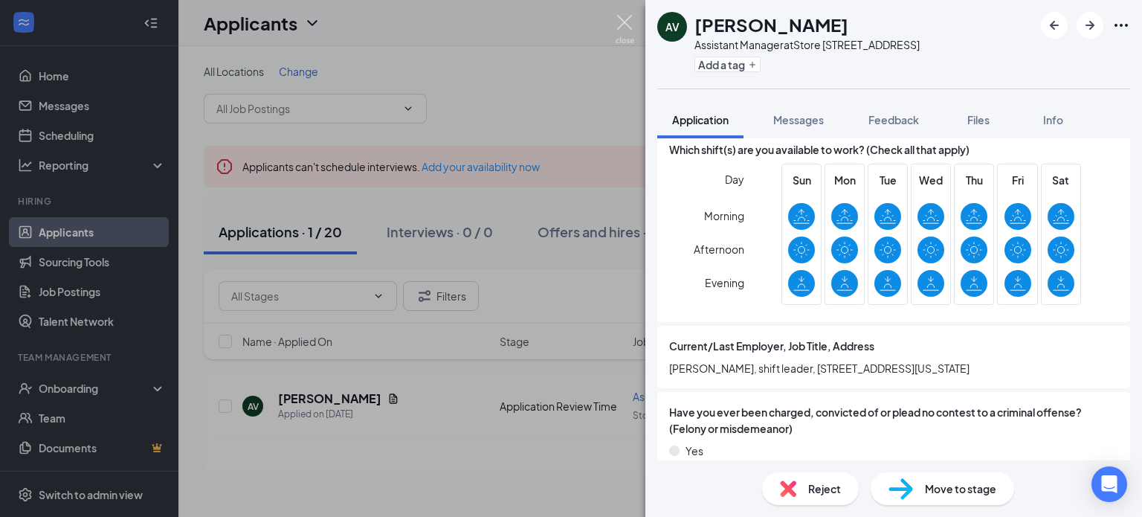
click at [624, 25] on img at bounding box center [625, 29] width 19 height 29
